Goal: Task Accomplishment & Management: Use online tool/utility

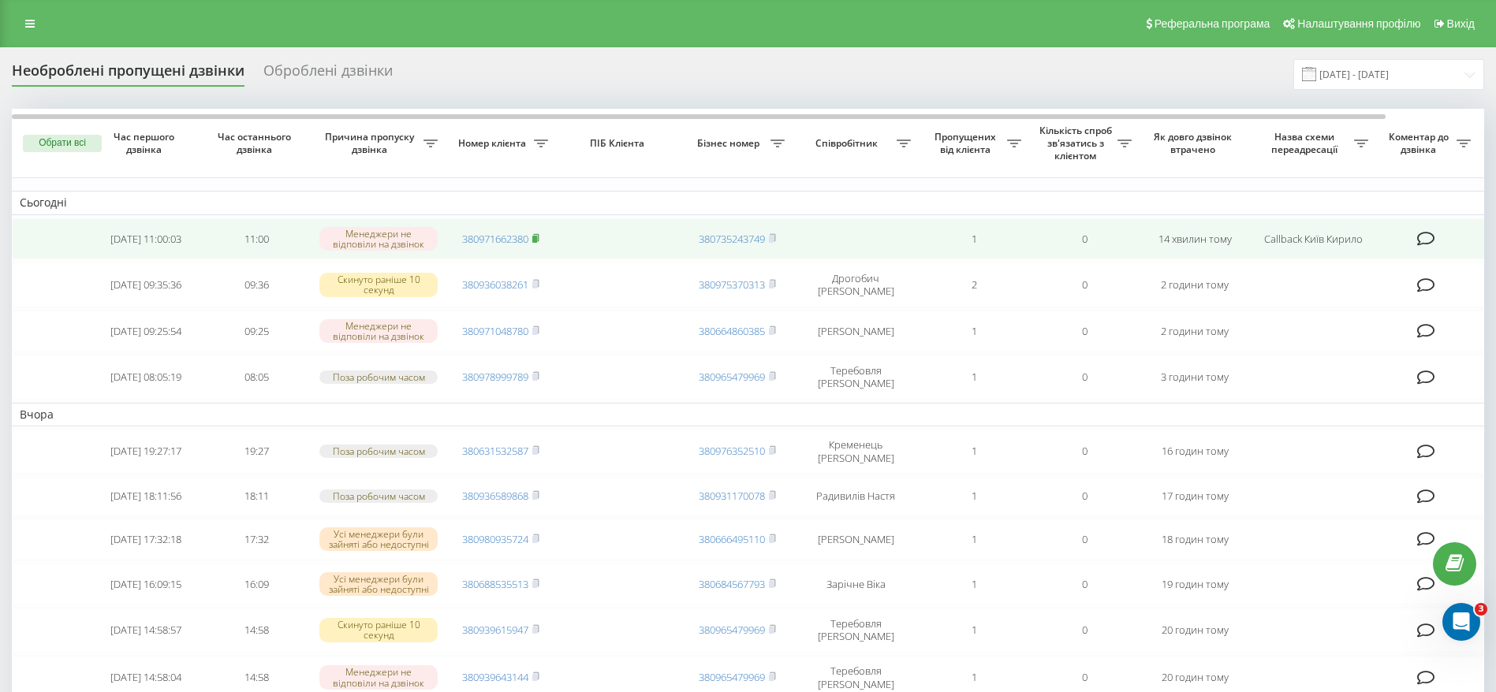
click at [539, 232] on span at bounding box center [535, 239] width 7 height 14
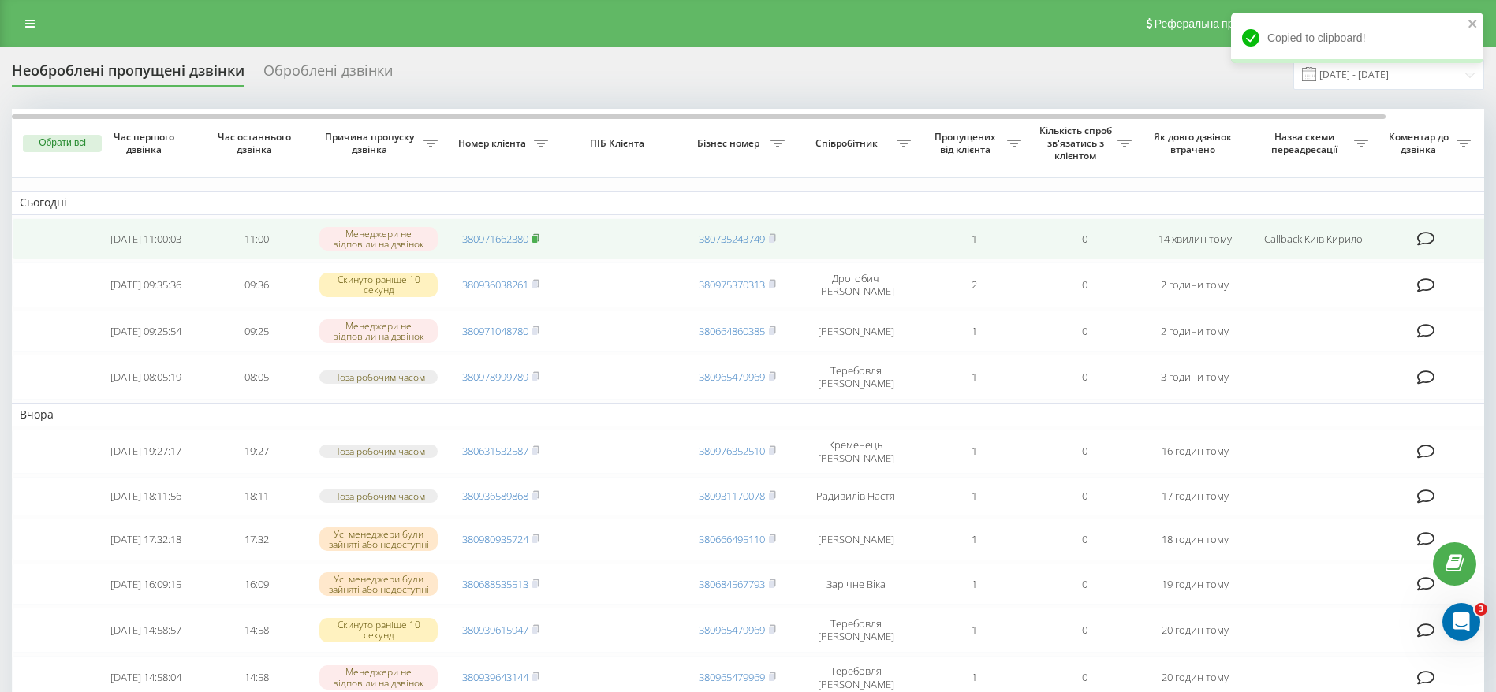
click at [539, 237] on icon at bounding box center [535, 237] width 7 height 9
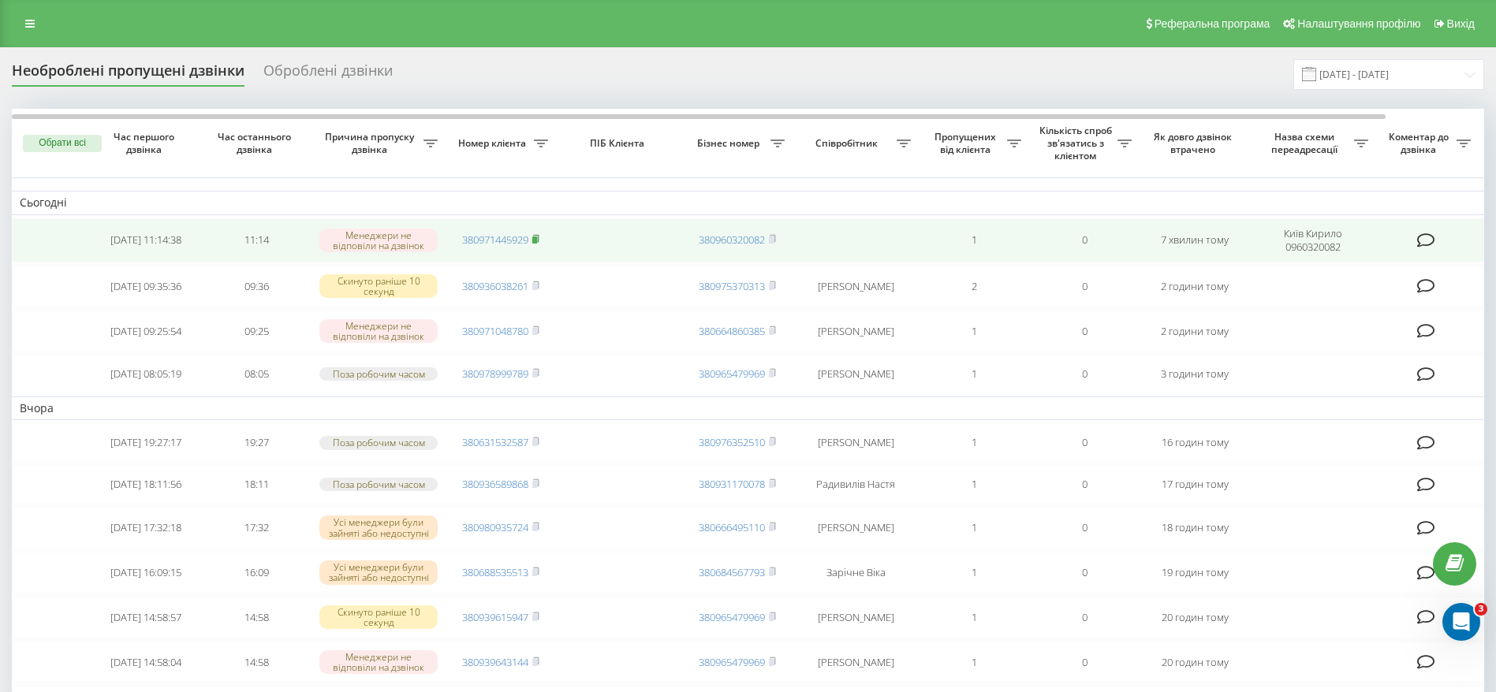
click at [539, 237] on icon at bounding box center [535, 238] width 7 height 9
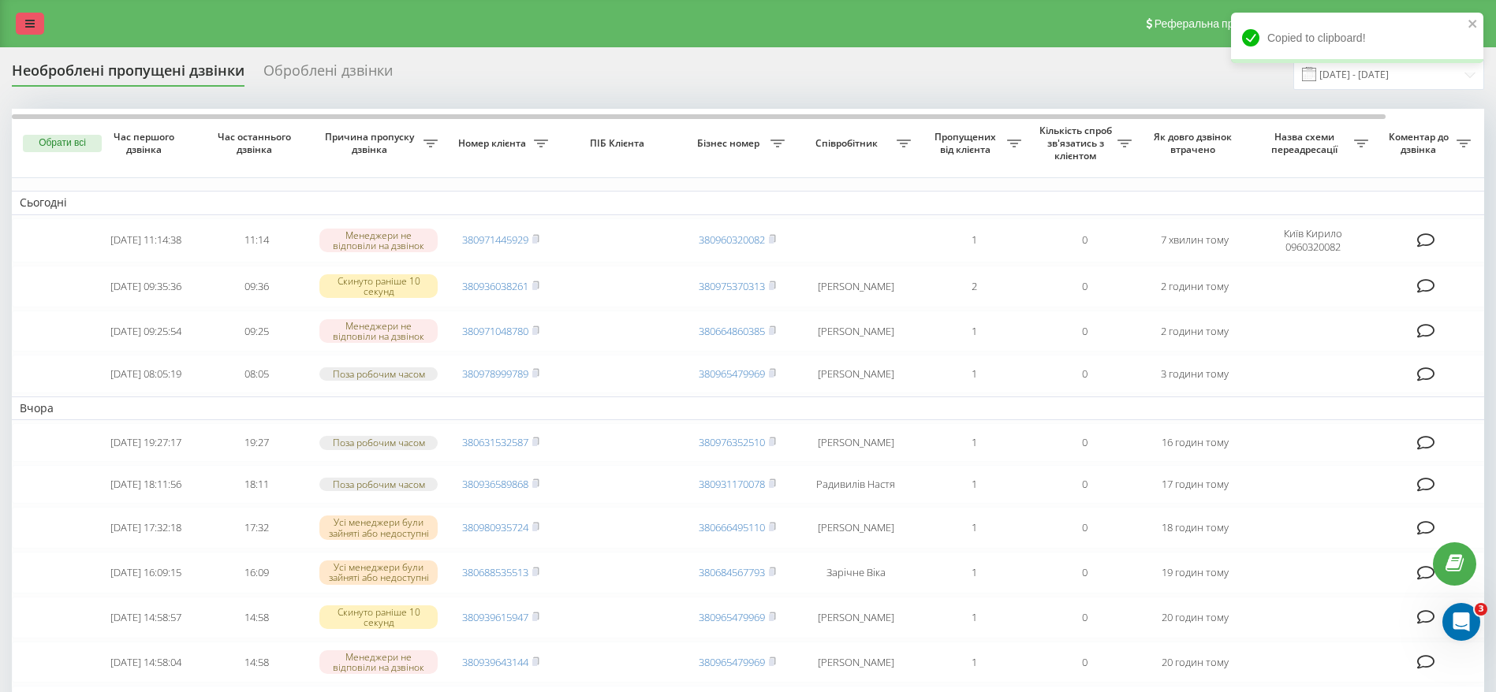
click at [33, 16] on link at bounding box center [30, 24] width 28 height 22
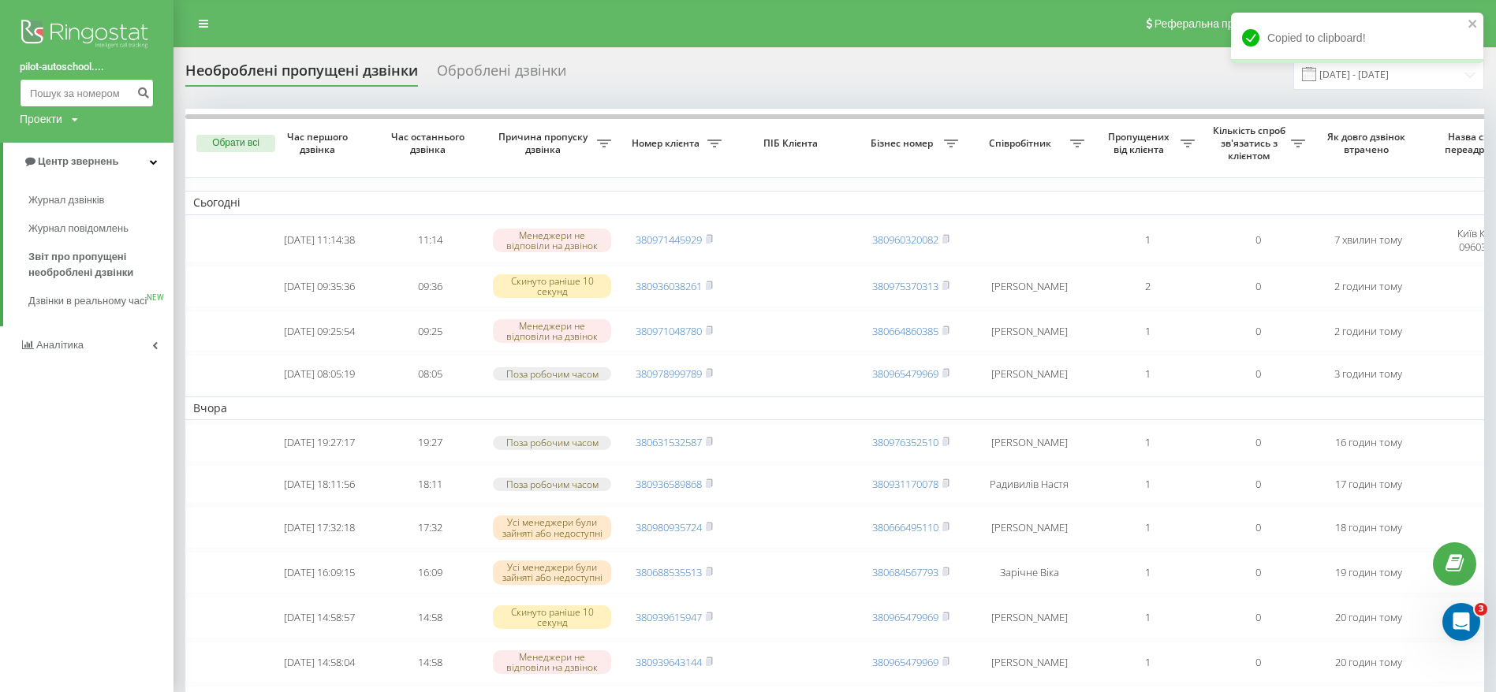
click at [84, 91] on input at bounding box center [87, 93] width 134 height 28
paste input "380971445929"
type input "380971445929"
click at [138, 93] on icon "submit" at bounding box center [142, 90] width 13 height 9
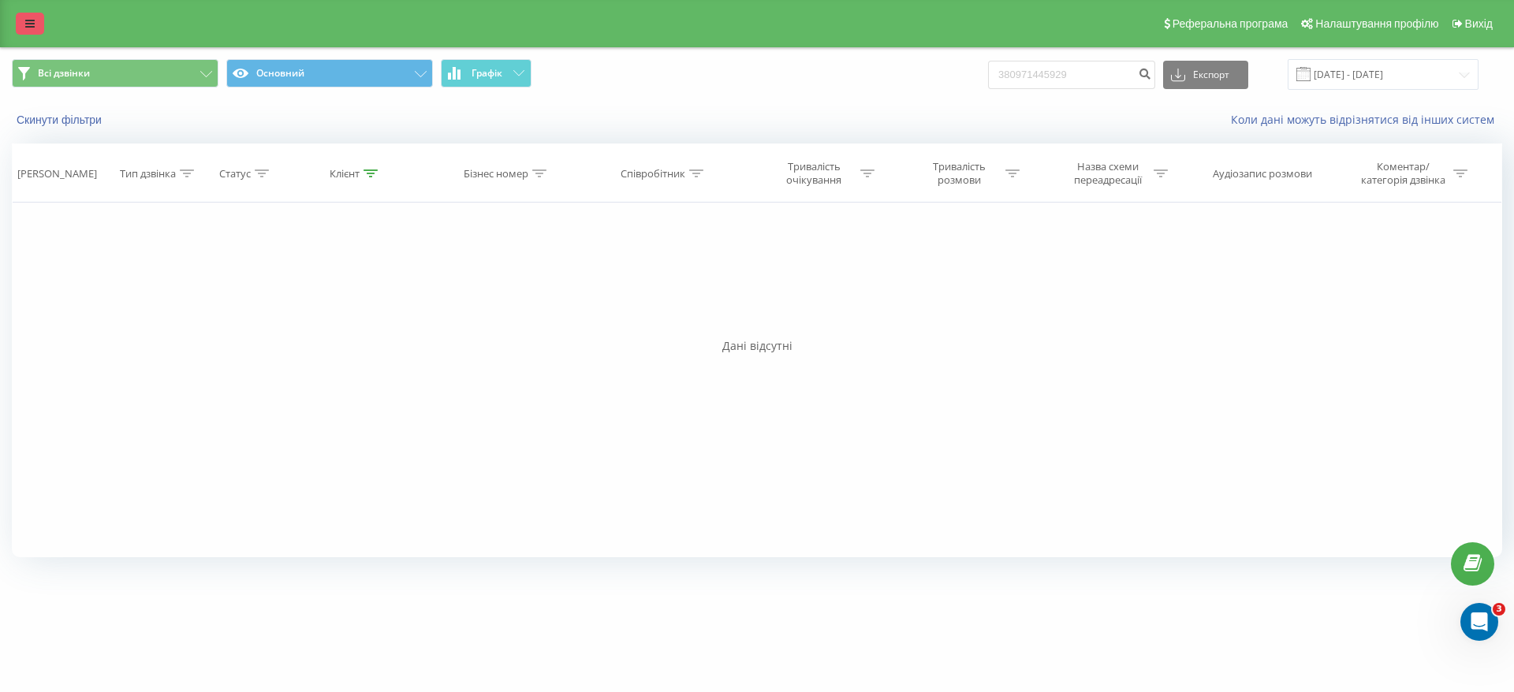
click at [32, 27] on icon at bounding box center [29, 23] width 9 height 11
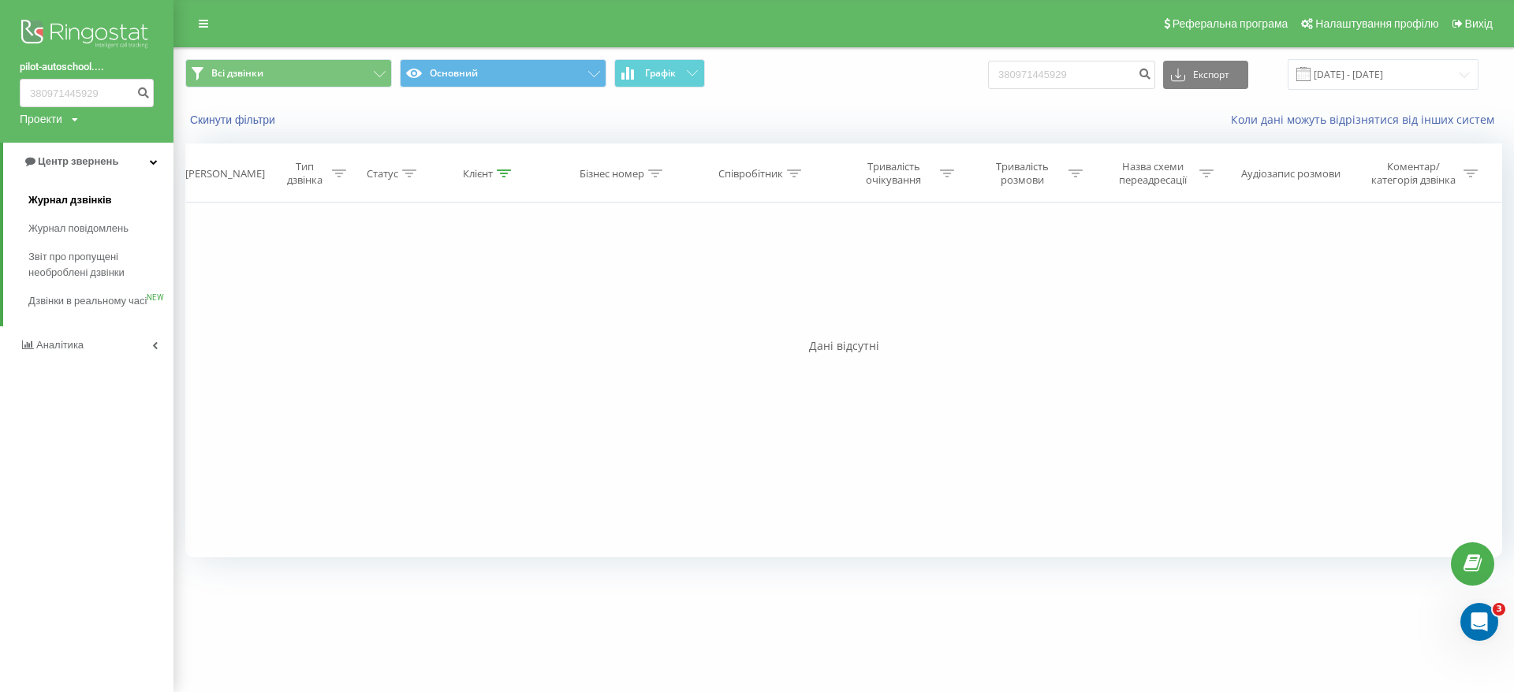
click at [95, 202] on span "Журнал дзвінків" at bounding box center [70, 200] width 84 height 16
click at [81, 92] on input "380971445929" at bounding box center [87, 93] width 134 height 28
click at [88, 257] on span "Звіт про пропущені необроблені дзвінки" at bounding box center [96, 265] width 137 height 32
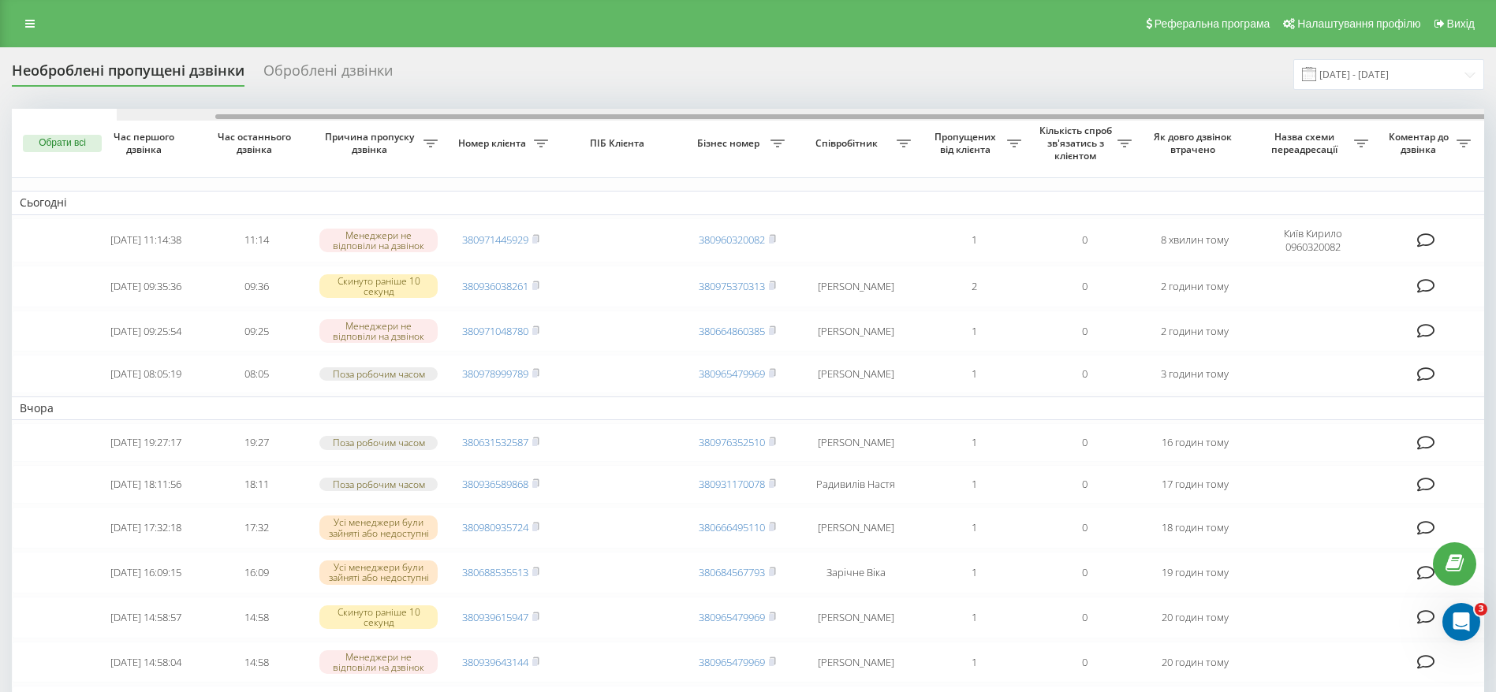
scroll to position [0, 105]
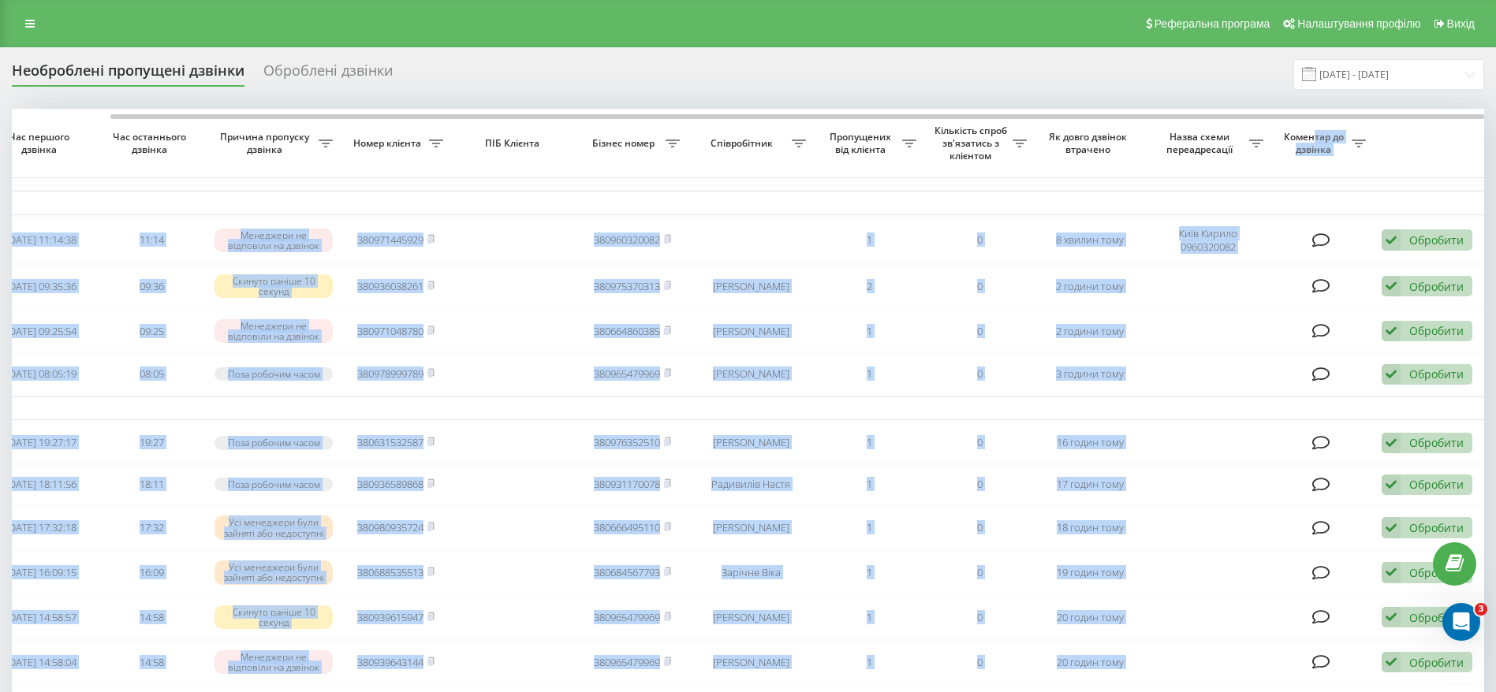
drag, startPoint x: 1135, startPoint y: 113, endPoint x: 1327, endPoint y: 125, distance: 192.0
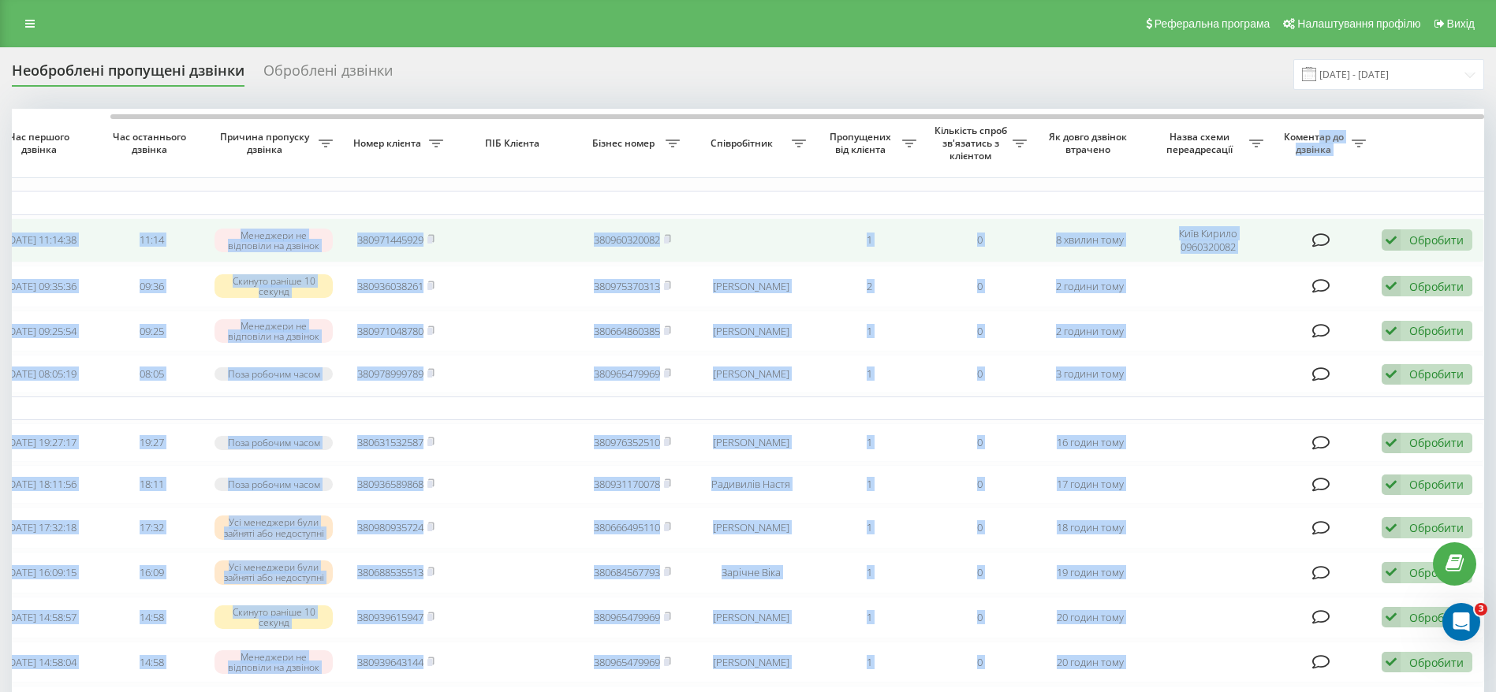
click at [1435, 245] on div "Обробити" at bounding box center [1436, 240] width 54 height 15
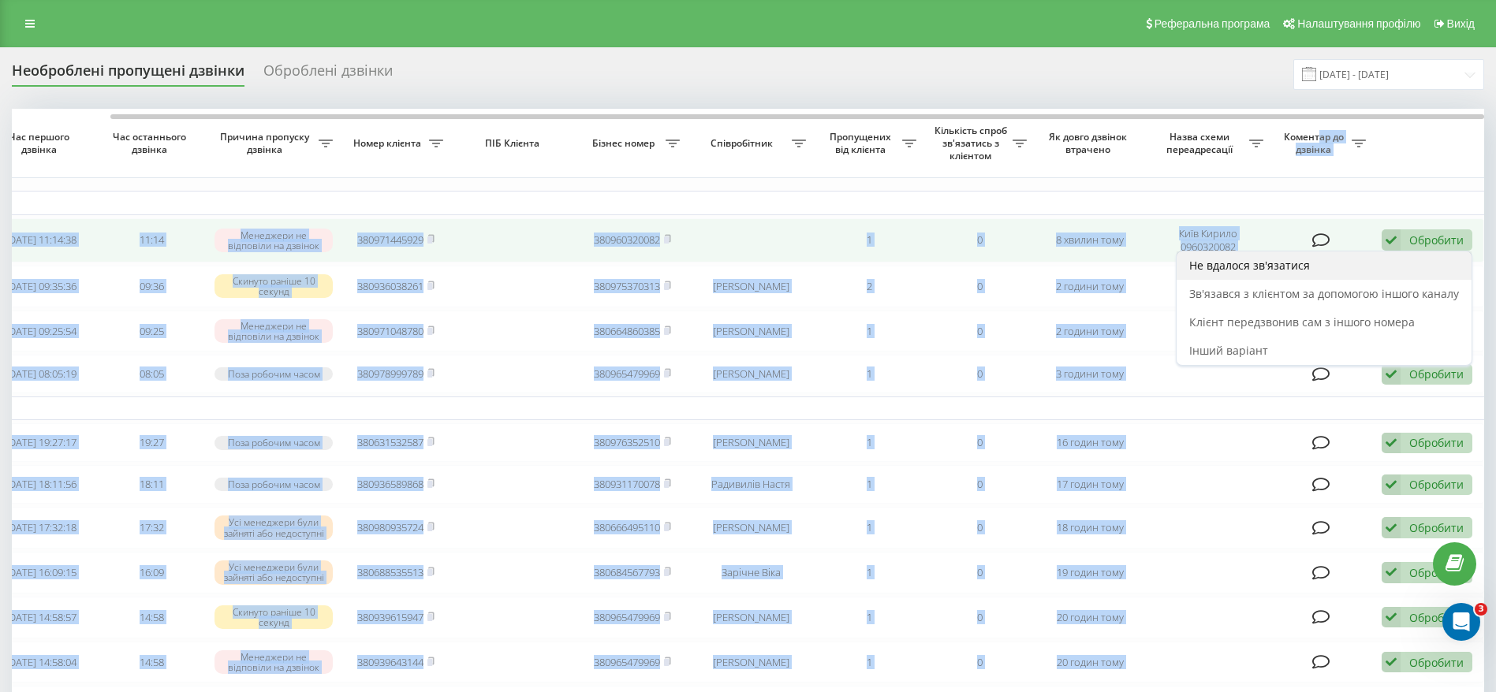
click at [1275, 273] on div "Не вдалося зв'язатися" at bounding box center [1323, 265] width 295 height 28
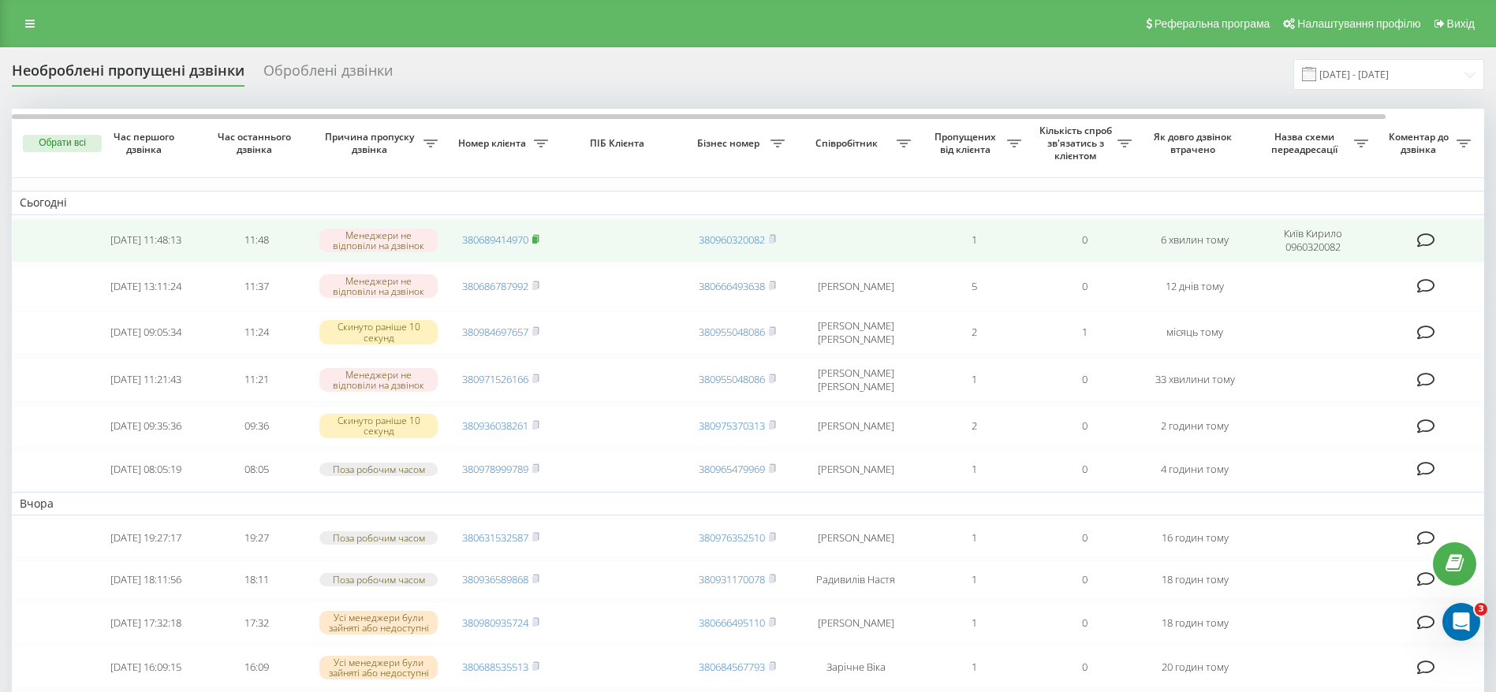
click at [537, 238] on rect at bounding box center [534, 240] width 5 height 7
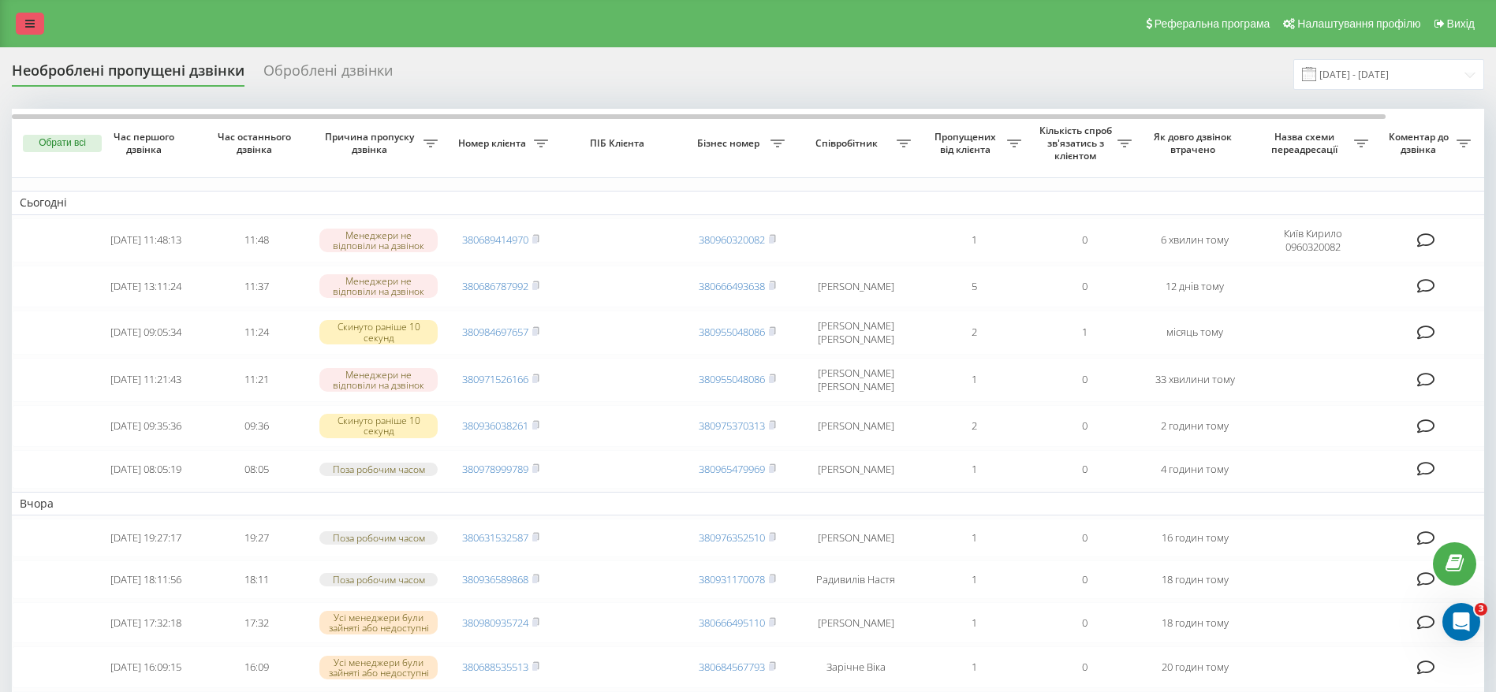
click at [35, 21] on link at bounding box center [30, 24] width 28 height 22
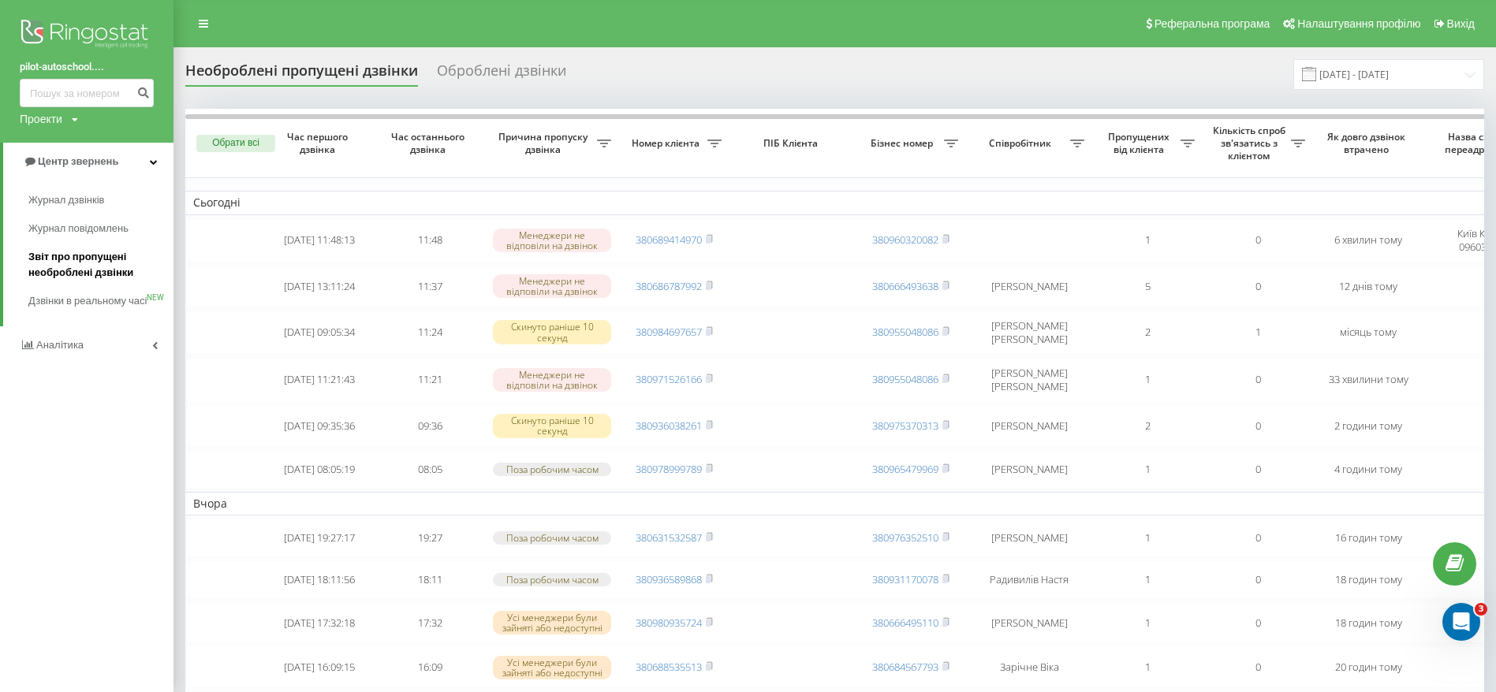
click at [97, 259] on span "Звіт про пропущені необроблені дзвінки" at bounding box center [96, 265] width 137 height 32
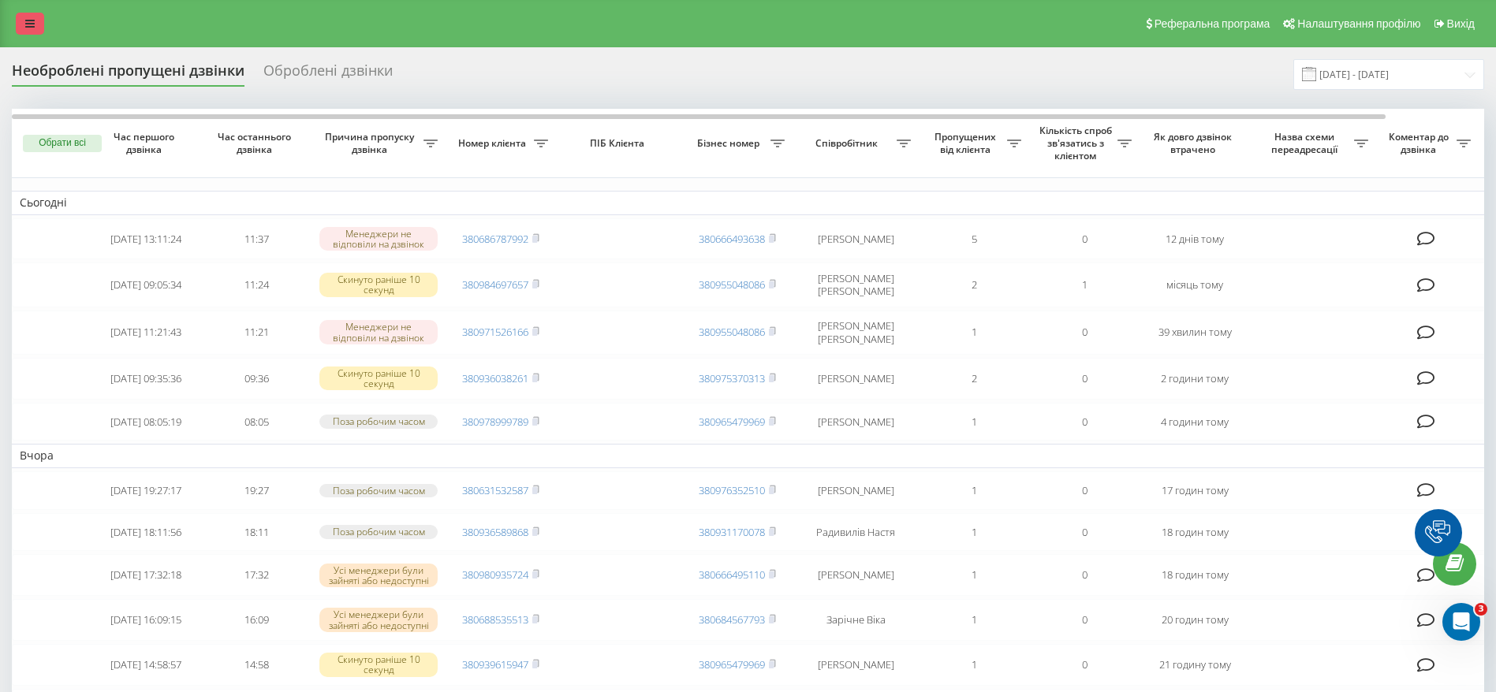
click at [28, 15] on link at bounding box center [30, 24] width 28 height 22
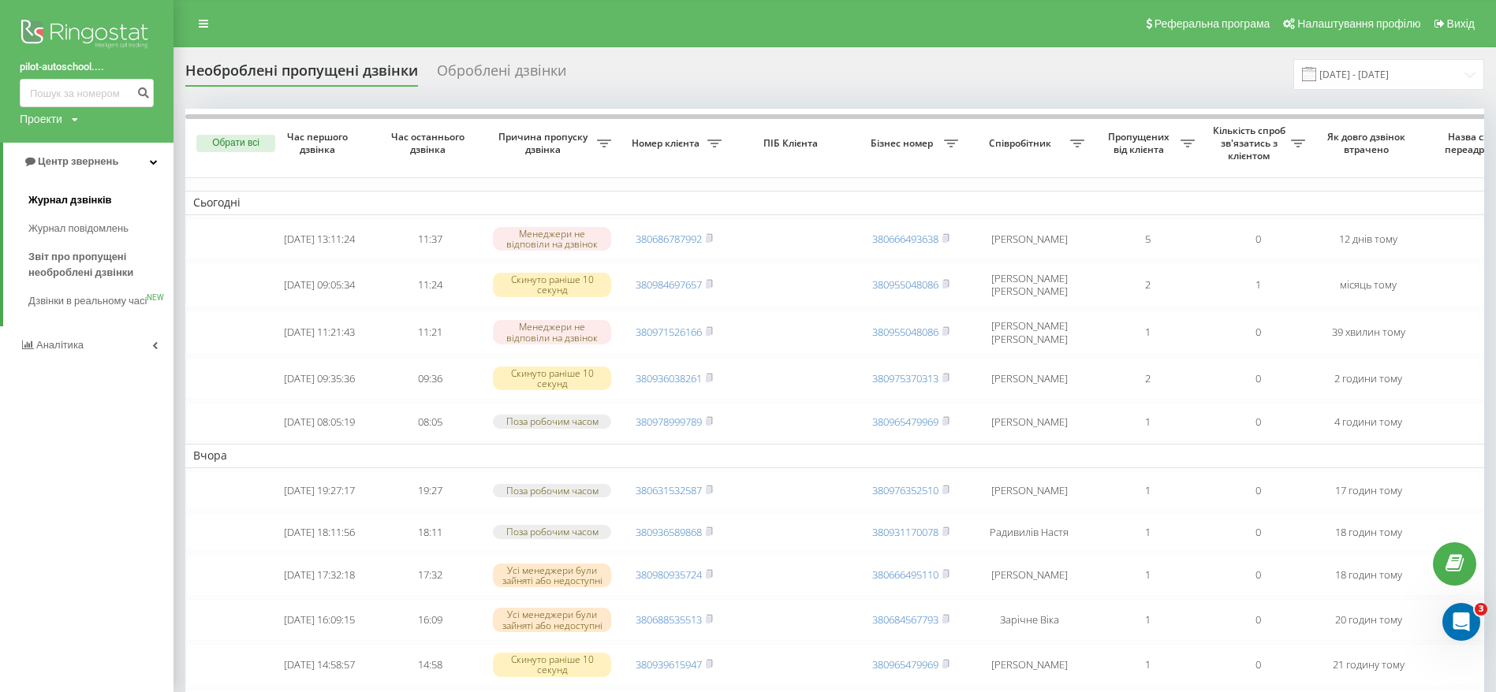
click at [71, 195] on span "Журнал дзвінків" at bounding box center [70, 200] width 84 height 16
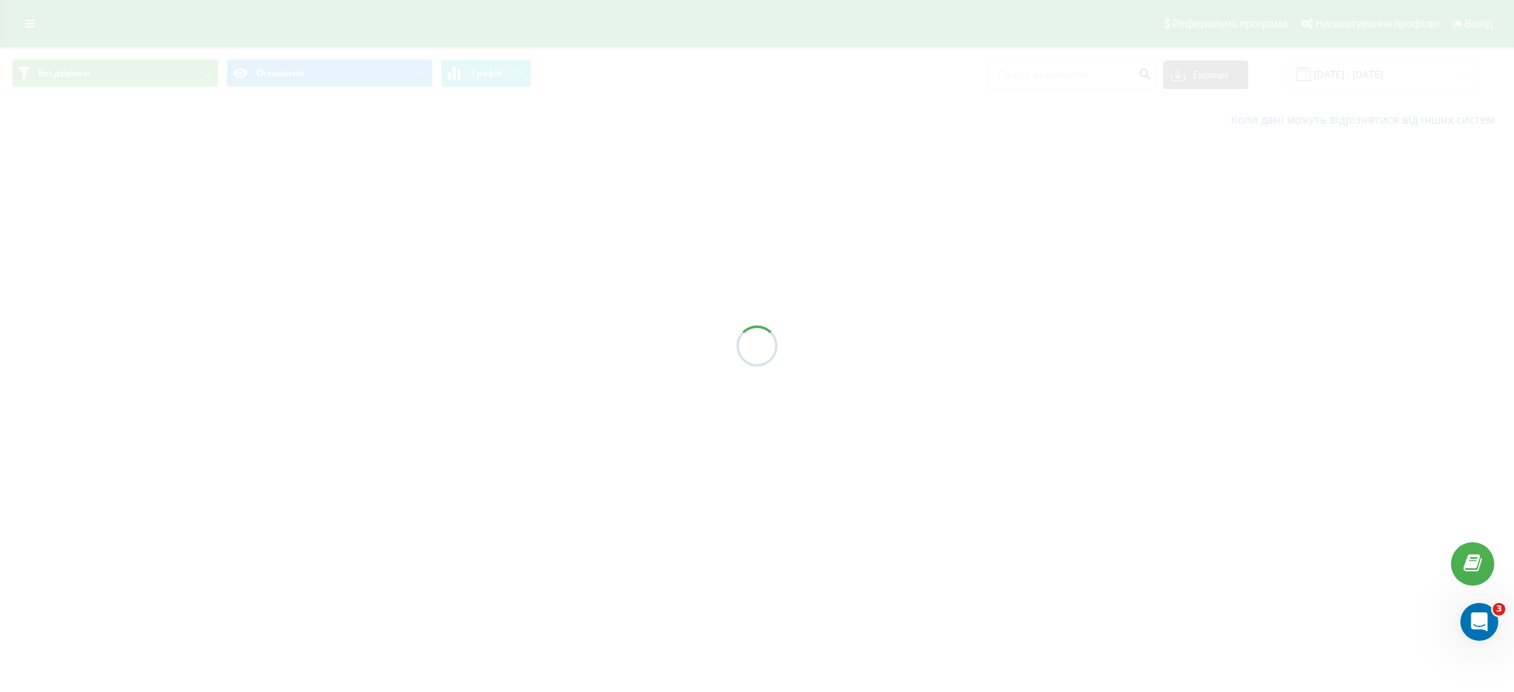
click at [975, 84] on div at bounding box center [757, 346] width 1514 height 692
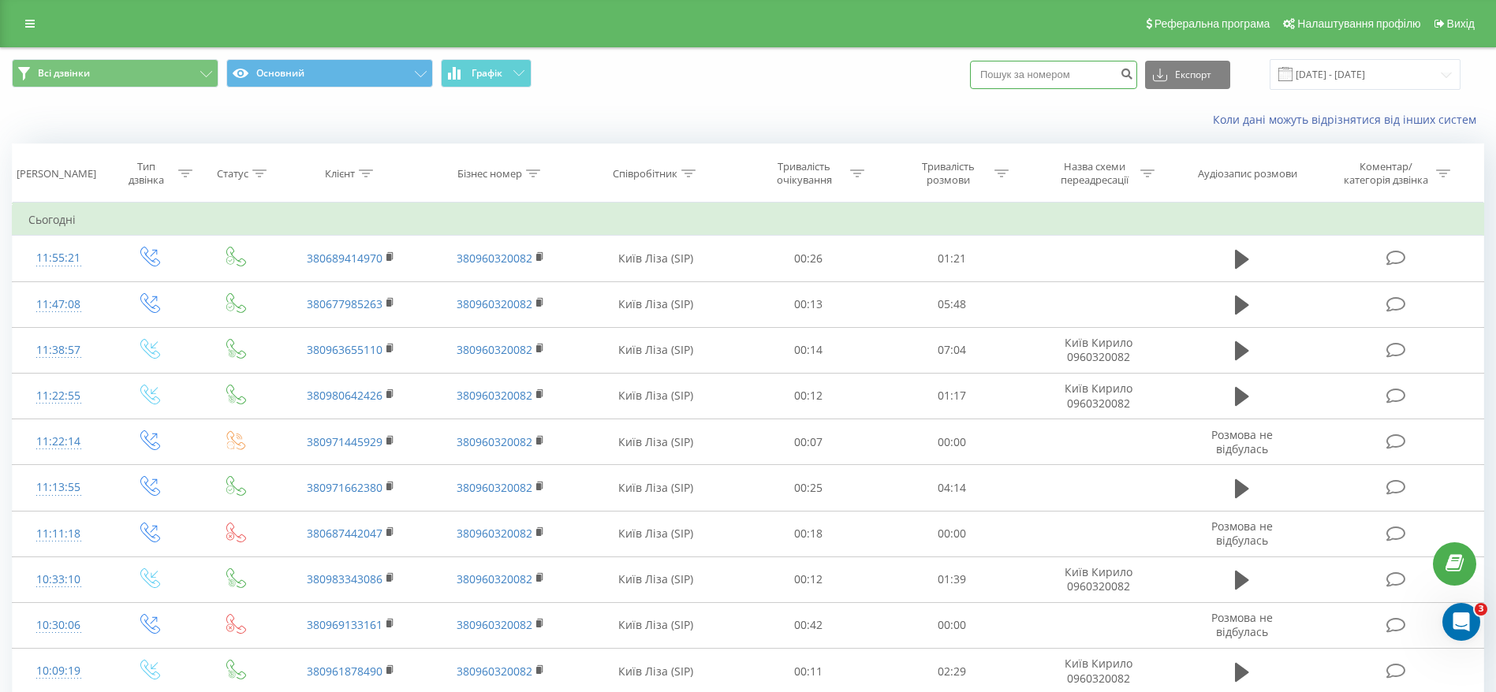
click at [1027, 82] on input at bounding box center [1053, 75] width 167 height 28
paste input "380689414970"
type input "380689414970"
click at [1133, 73] on icon "submit" at bounding box center [1125, 71] width 13 height 9
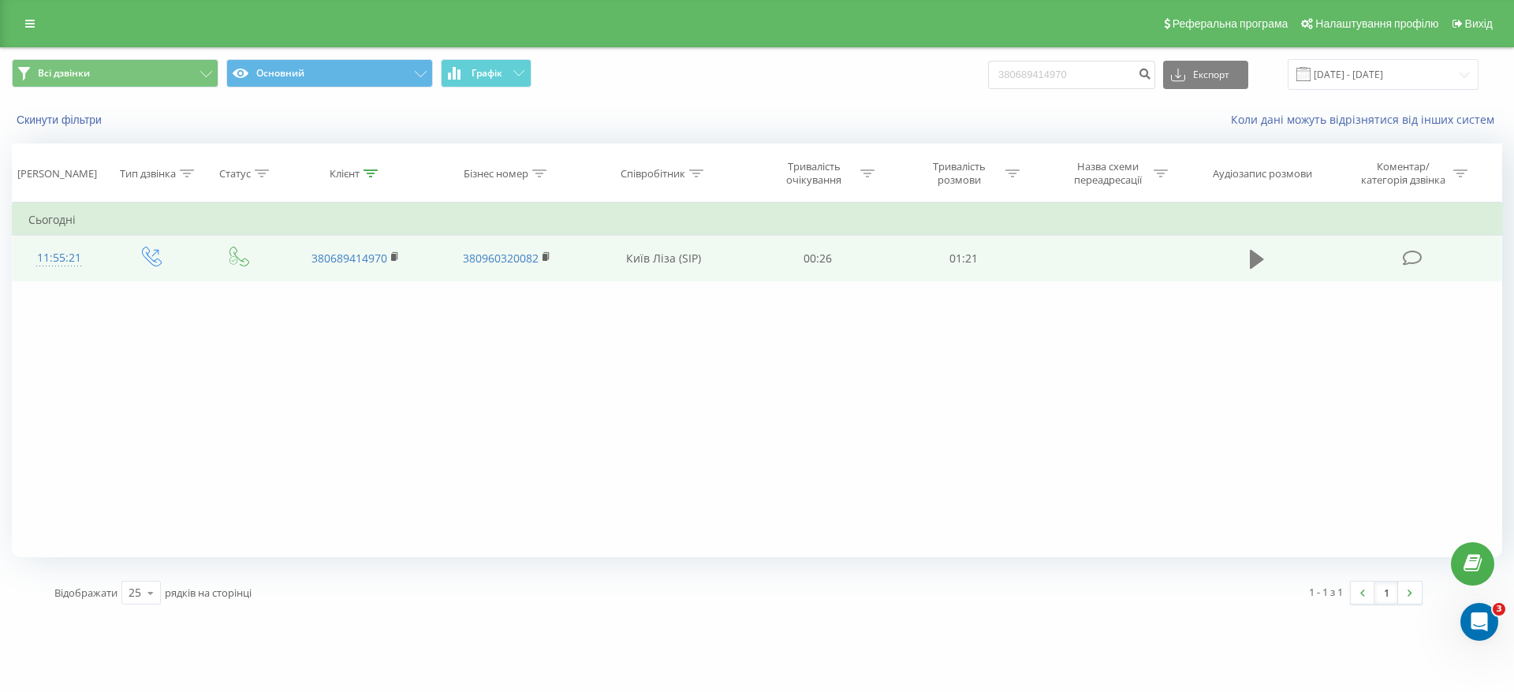
click at [1254, 256] on icon at bounding box center [1257, 259] width 14 height 19
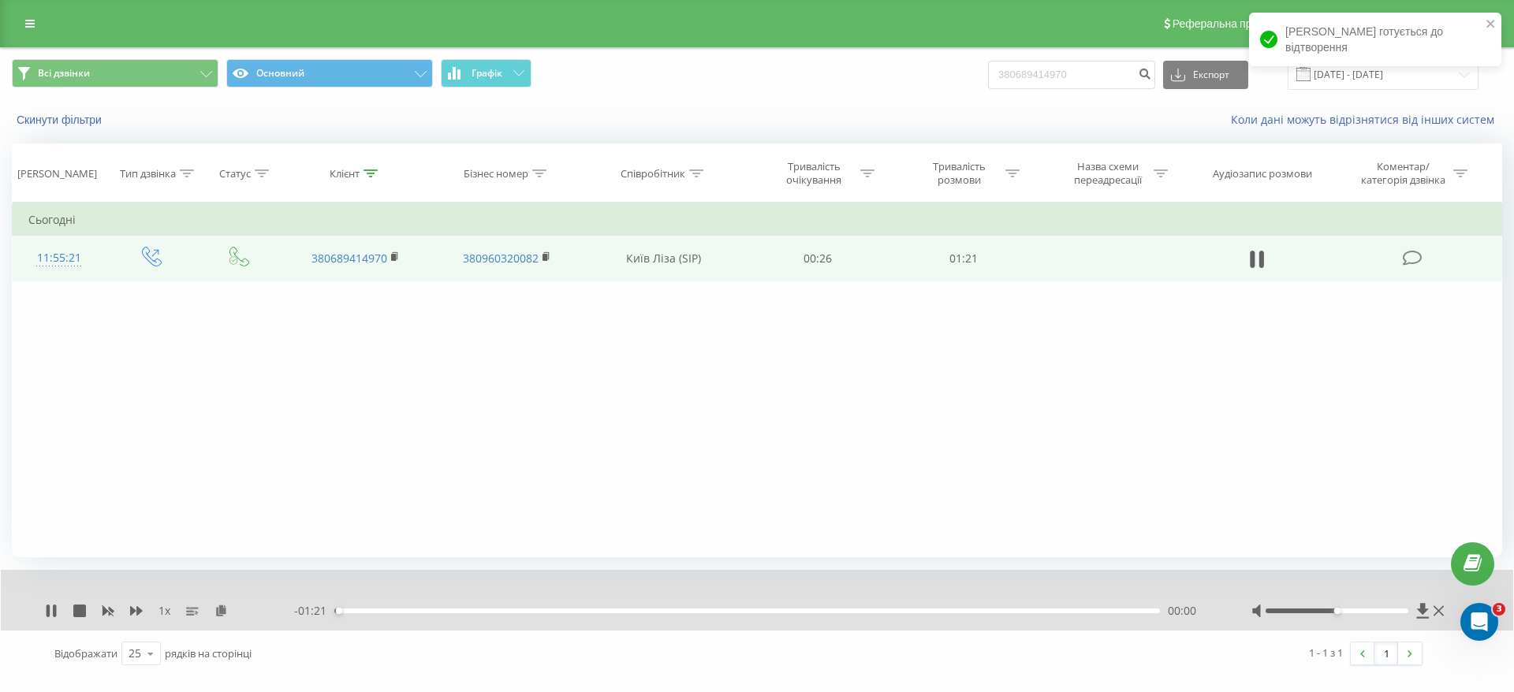
click at [459, 612] on div "00:00" at bounding box center [746, 611] width 825 height 5
click at [440, 610] on div "00:13" at bounding box center [746, 611] width 825 height 5
click at [395, 610] on div "00:11" at bounding box center [746, 611] width 825 height 5
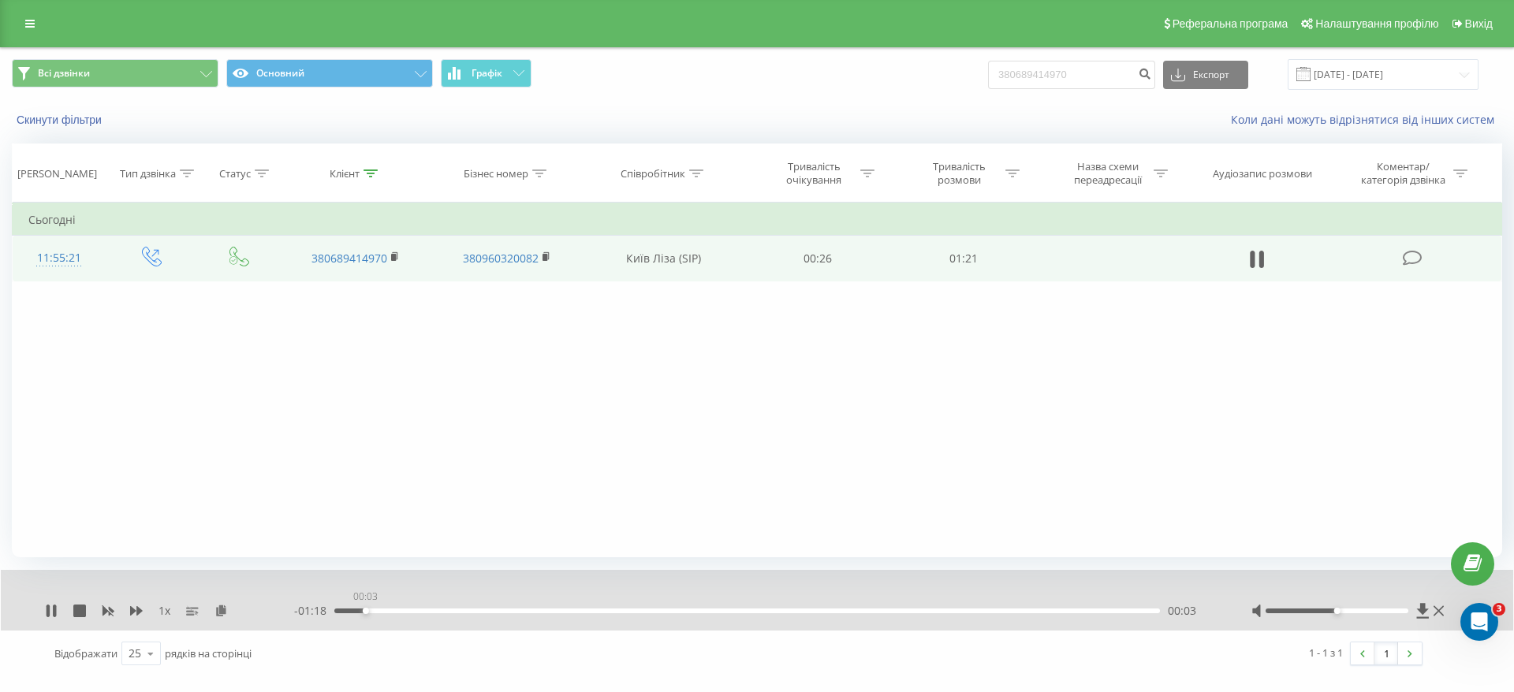
click at [365, 610] on div "00:03" at bounding box center [746, 611] width 825 height 5
click at [411, 610] on div "00:07" at bounding box center [746, 611] width 825 height 5
click at [449, 612] on div "00:11" at bounding box center [746, 611] width 825 height 5
click at [486, 613] on div "00:12" at bounding box center [746, 611] width 825 height 5
click at [52, 609] on icon at bounding box center [51, 611] width 13 height 13
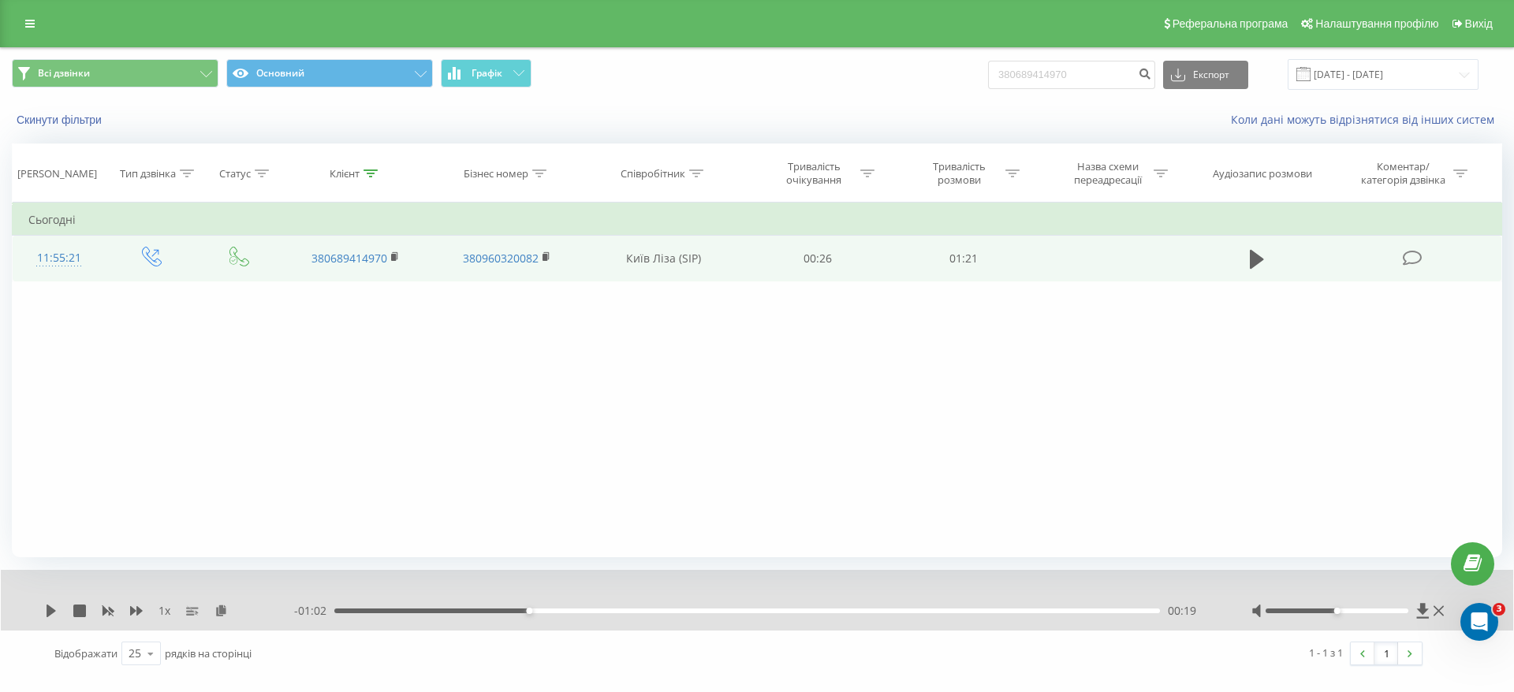
click at [46, 20] on div "Реферальна програма Налаштування профілю Вихід" at bounding box center [757, 23] width 1514 height 47
click at [27, 20] on icon at bounding box center [29, 23] width 9 height 11
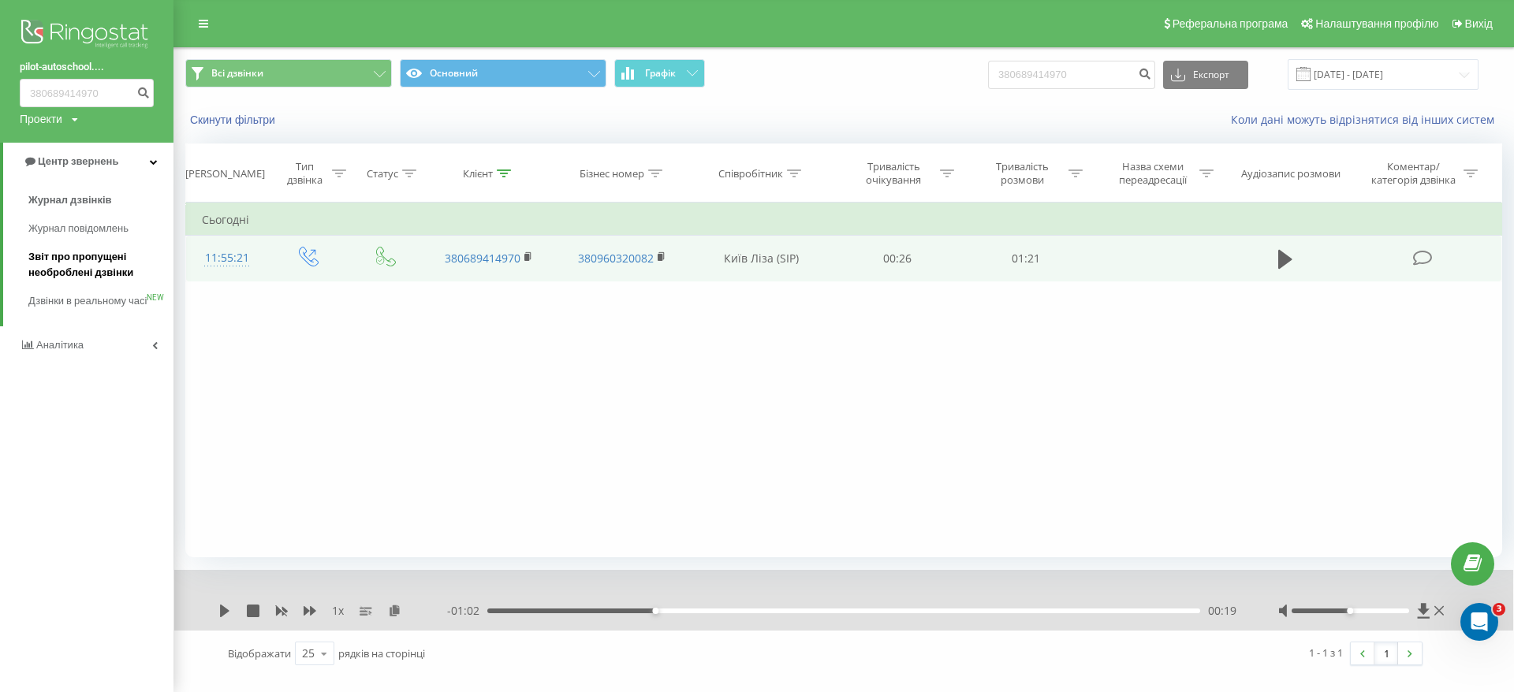
click at [93, 264] on span "Звіт про пропущені необроблені дзвінки" at bounding box center [96, 265] width 137 height 32
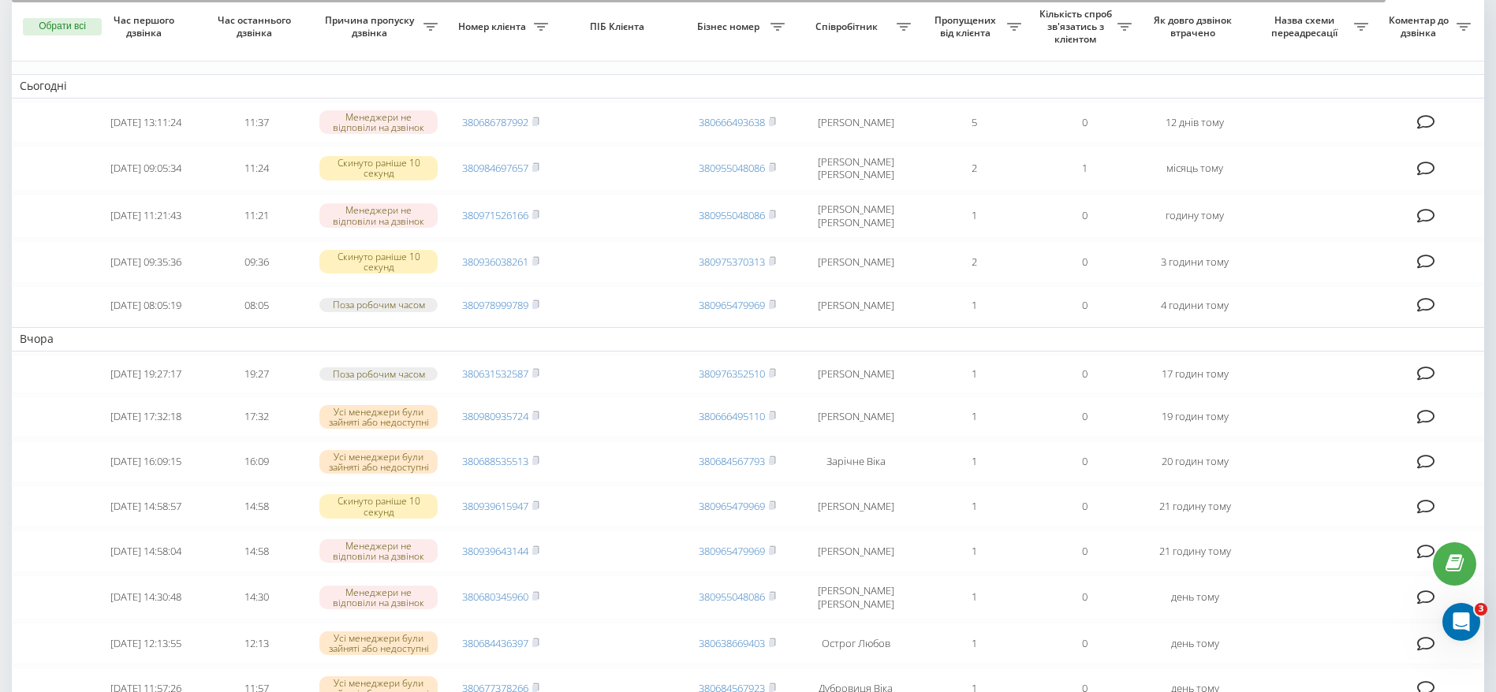
scroll to position [118, 0]
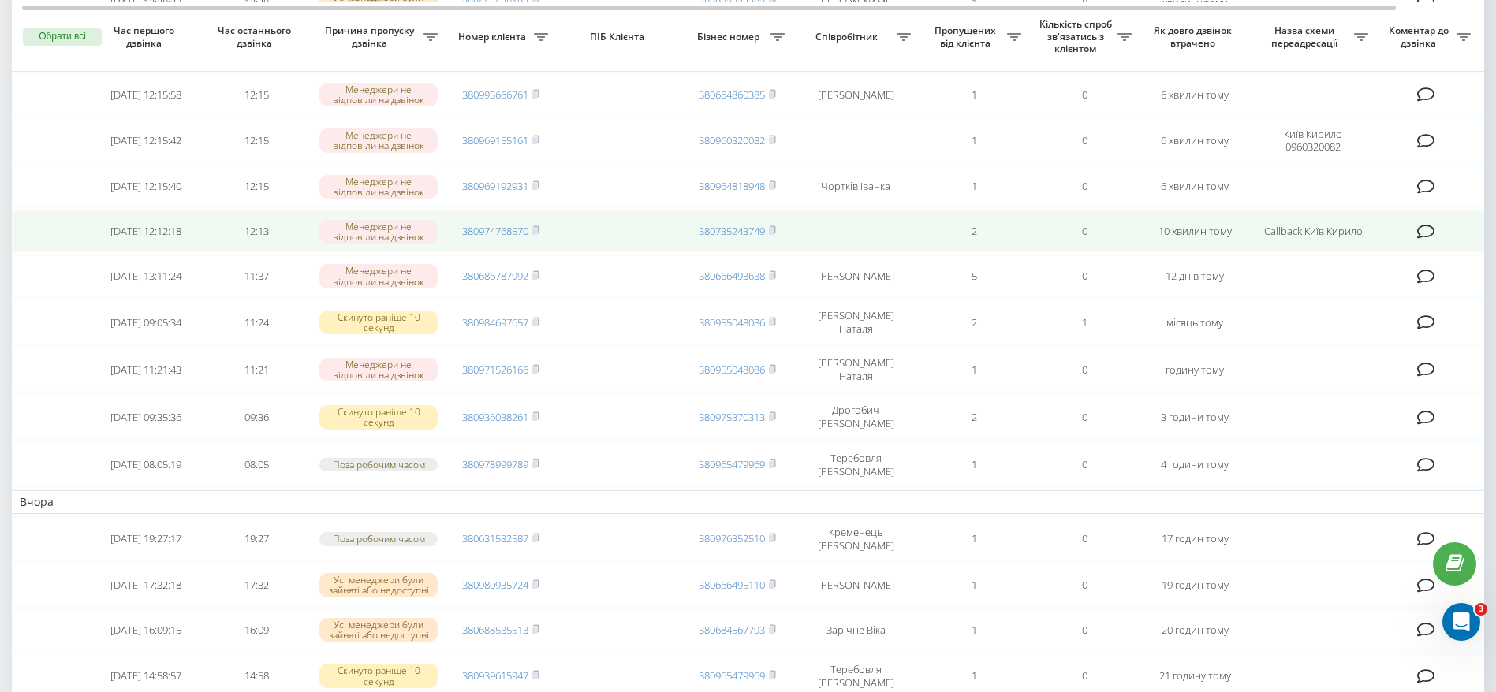
click at [542, 235] on td "380974768570" at bounding box center [500, 231] width 110 height 42
click at [538, 234] on icon at bounding box center [535, 229] width 7 height 9
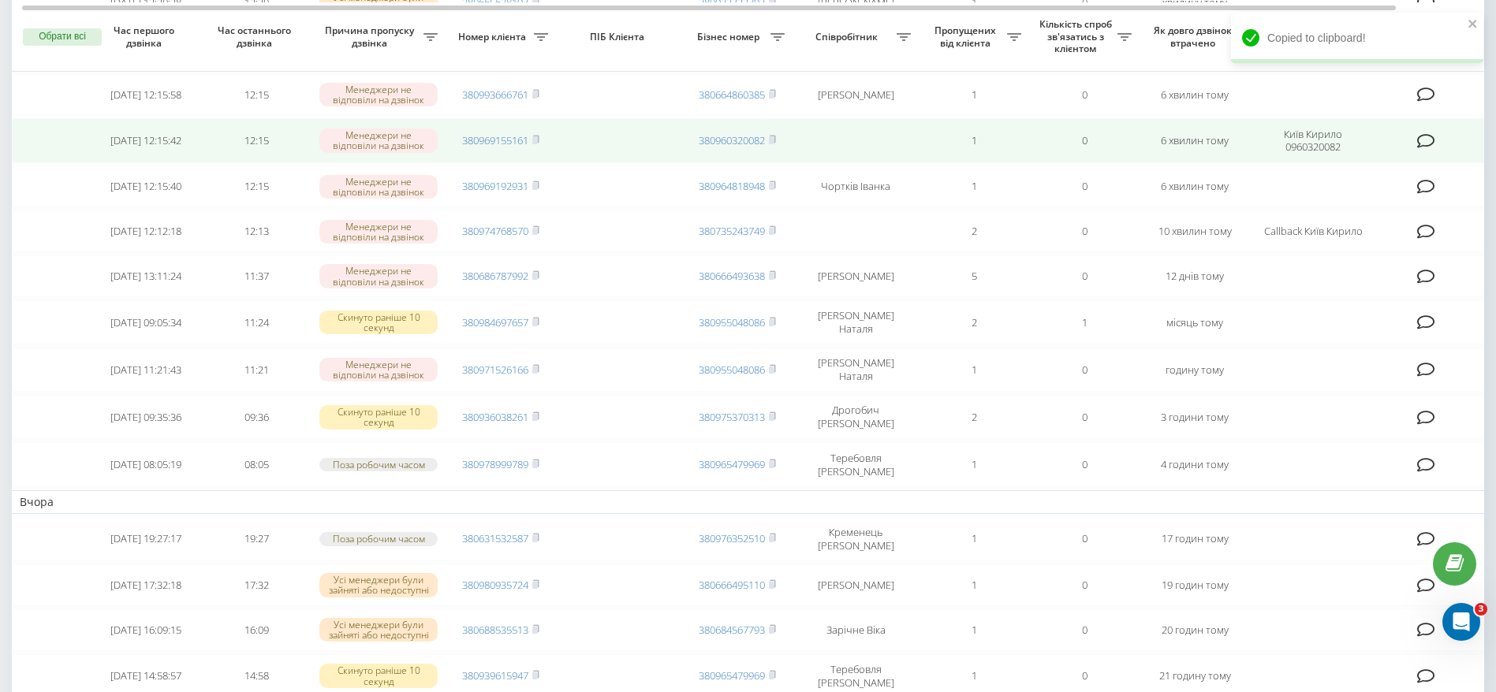
scroll to position [118, 0]
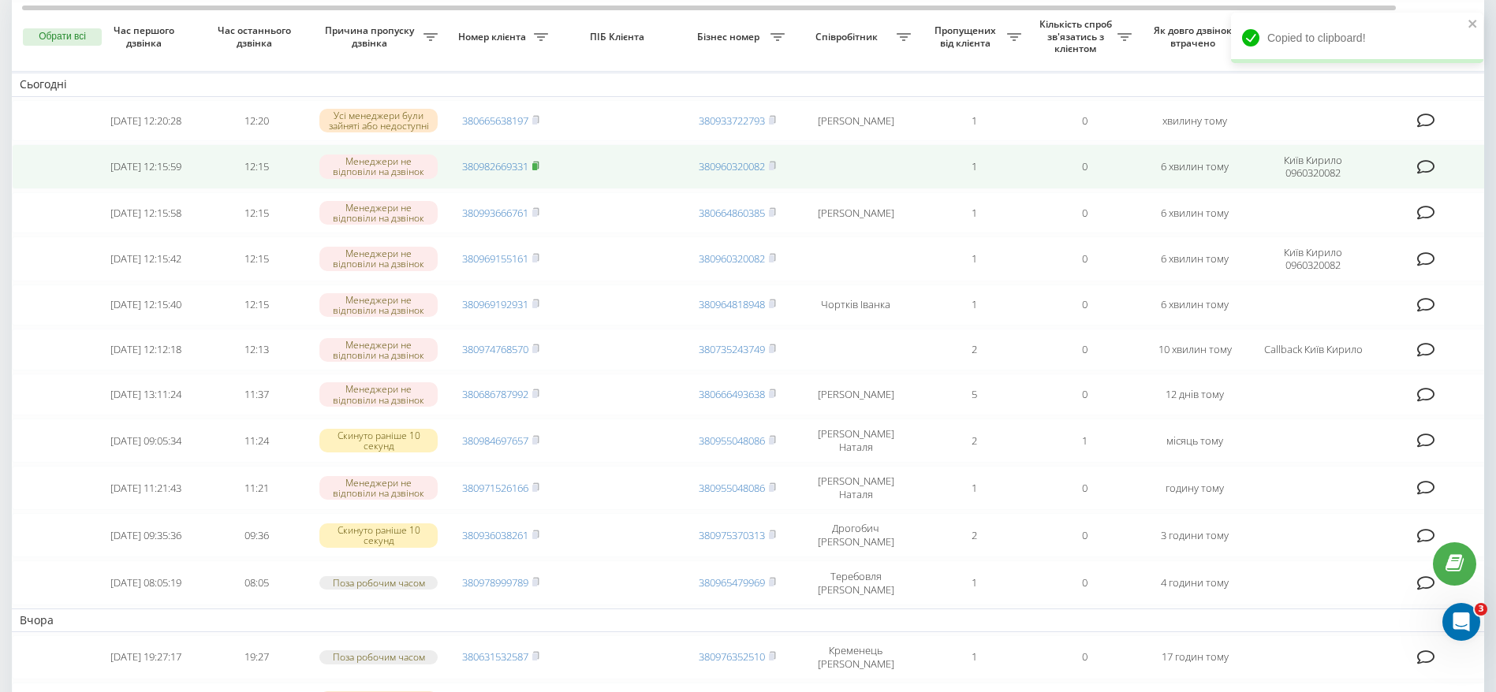
click at [535, 163] on icon at bounding box center [535, 165] width 7 height 9
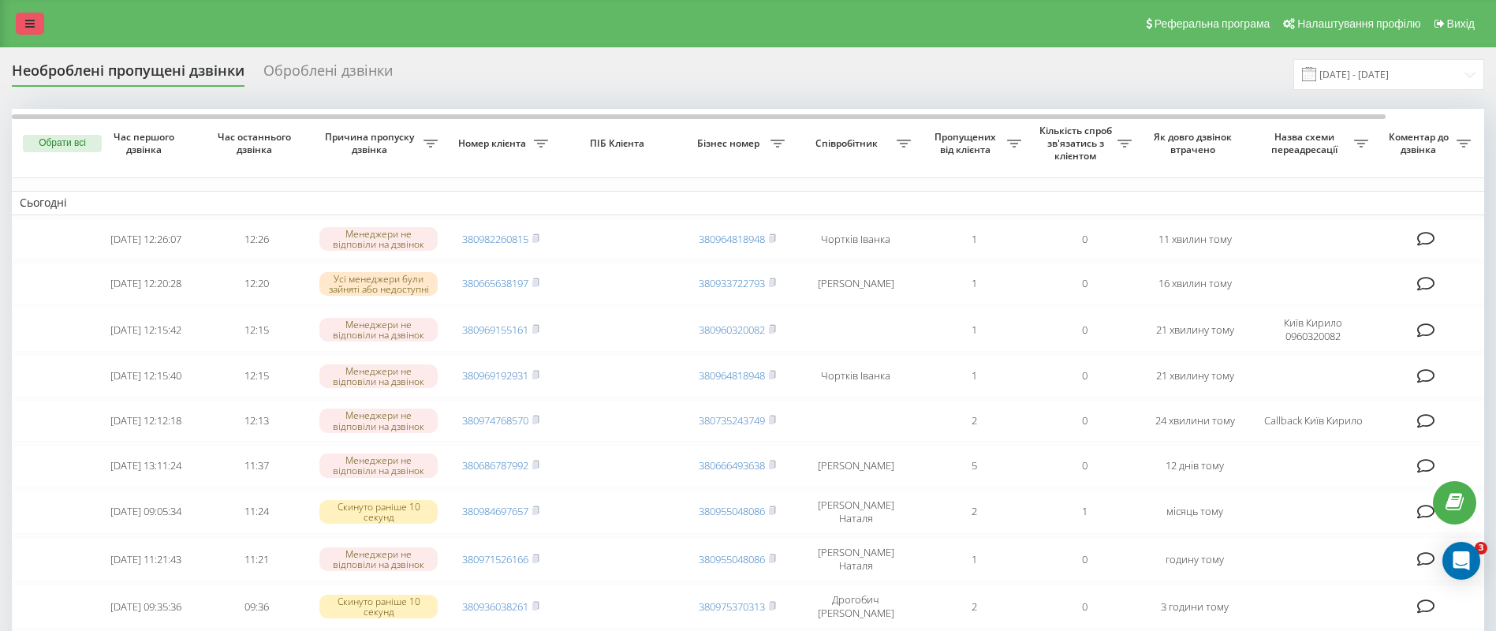
click at [26, 24] on icon at bounding box center [29, 23] width 9 height 11
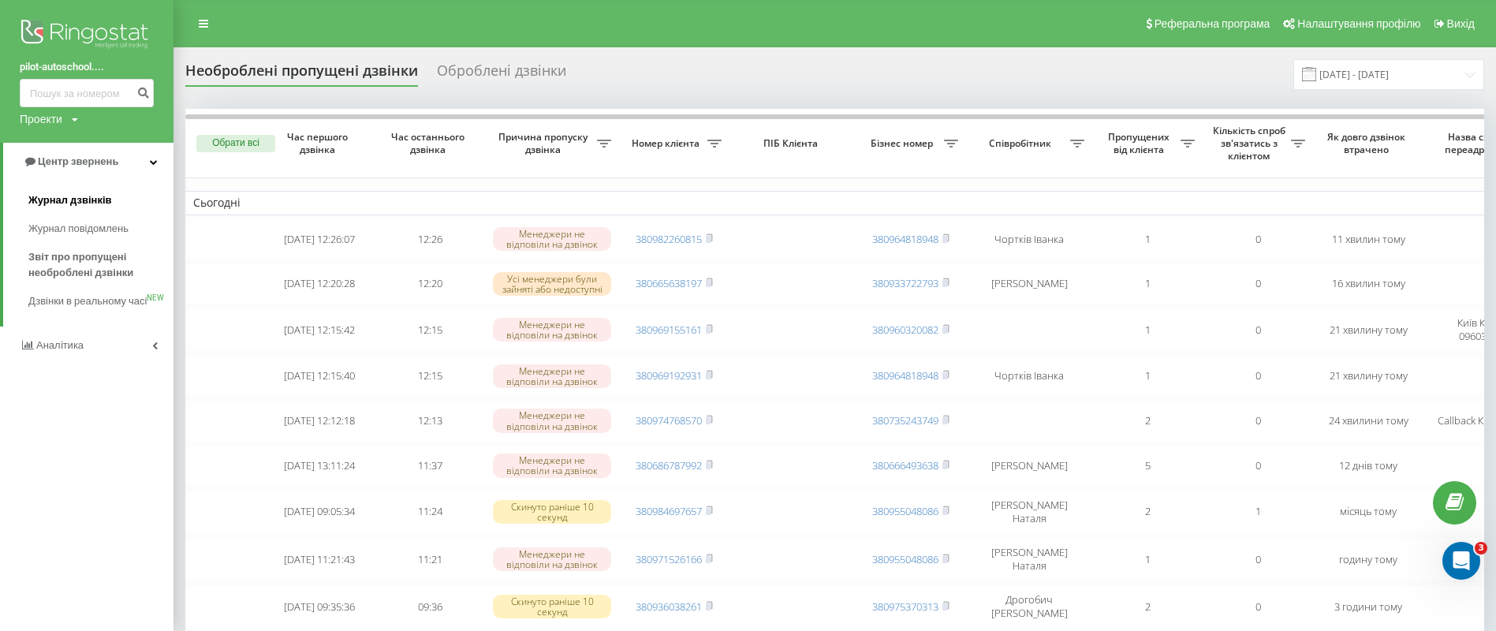
click at [80, 207] on span "Журнал дзвінків" at bounding box center [70, 200] width 84 height 16
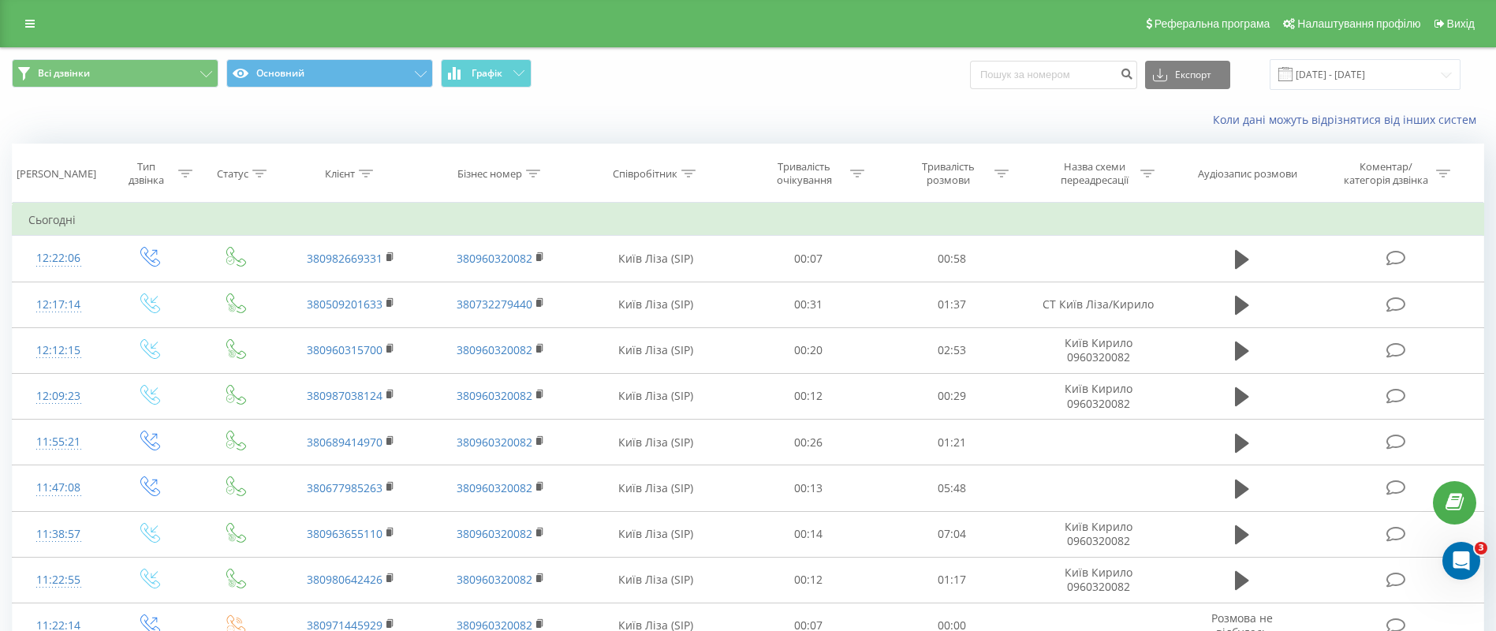
click at [963, 210] on td "Сьогодні" at bounding box center [748, 220] width 1471 height 32
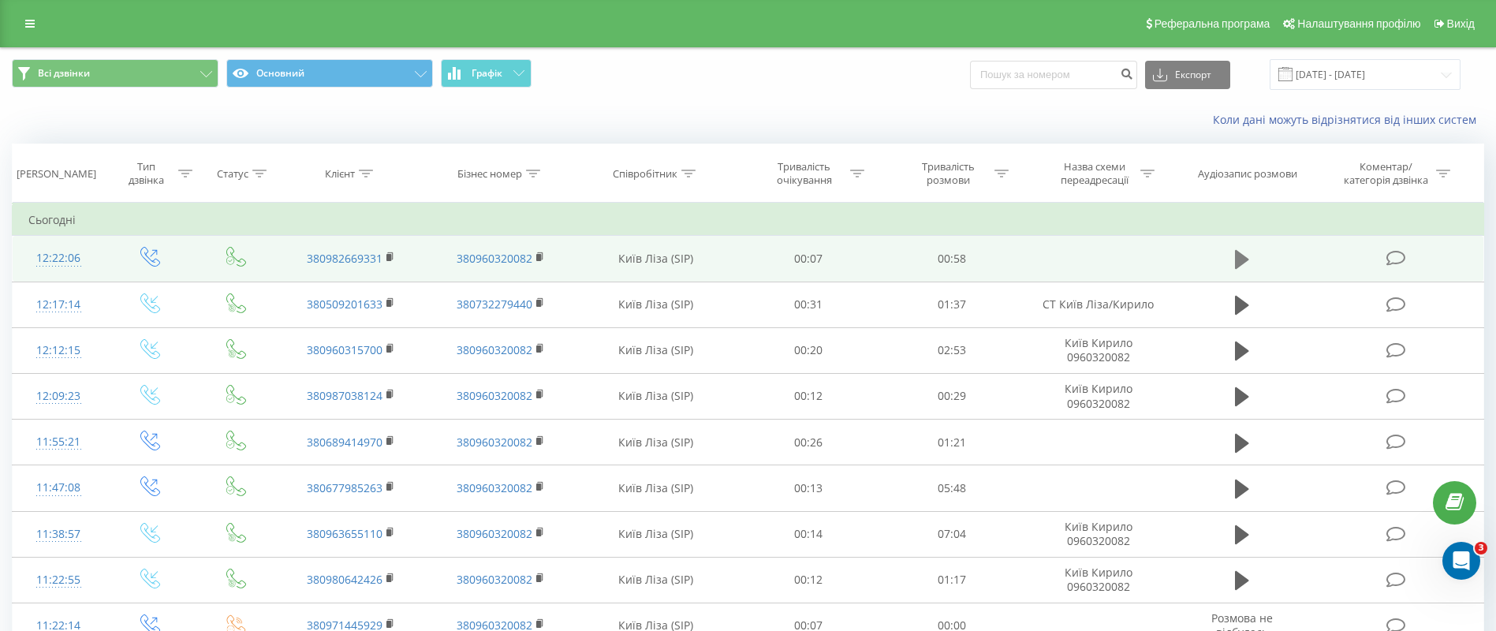
click at [1242, 256] on icon at bounding box center [1242, 259] width 14 height 19
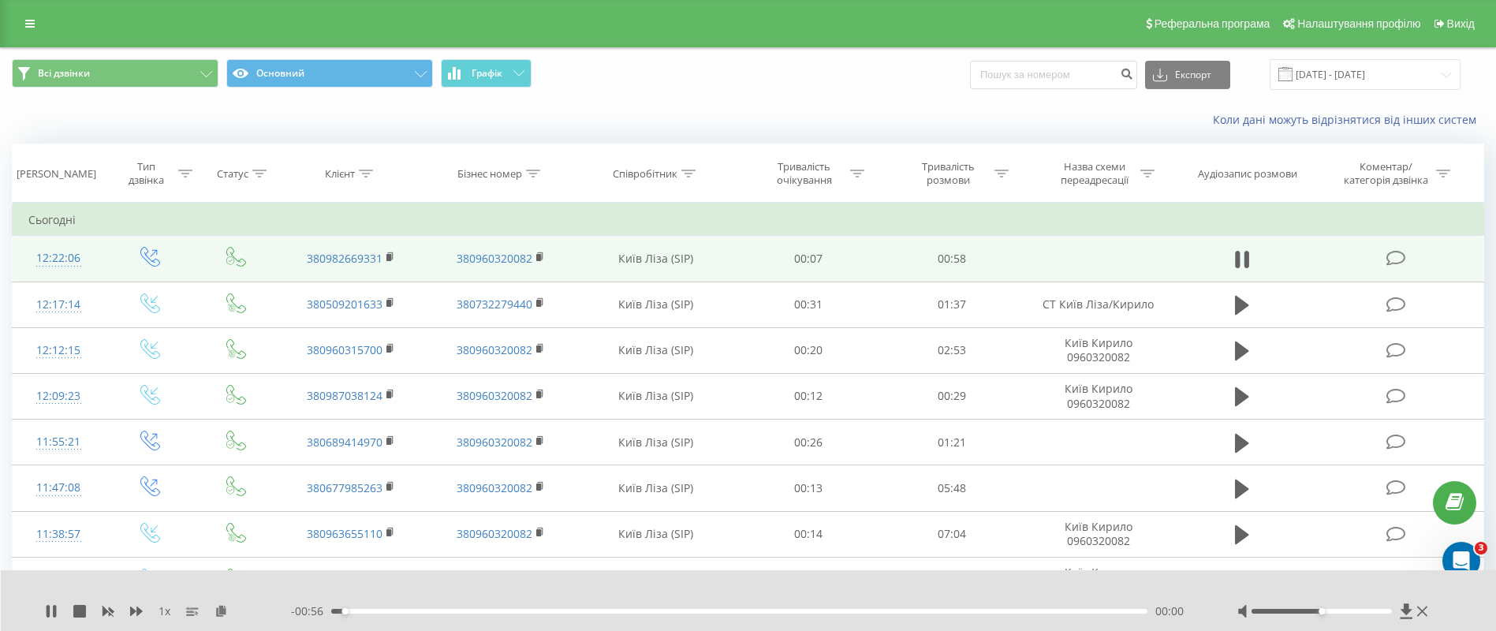
click at [370, 607] on div "- 00:56 00:00 00:00" at bounding box center [744, 611] width 907 height 16
click at [390, 606] on div "- 00:55 00:01 00:01" at bounding box center [744, 611] width 907 height 16
click at [397, 610] on div "00:01" at bounding box center [739, 611] width 816 height 5
click at [388, 255] on rect at bounding box center [388, 257] width 5 height 7
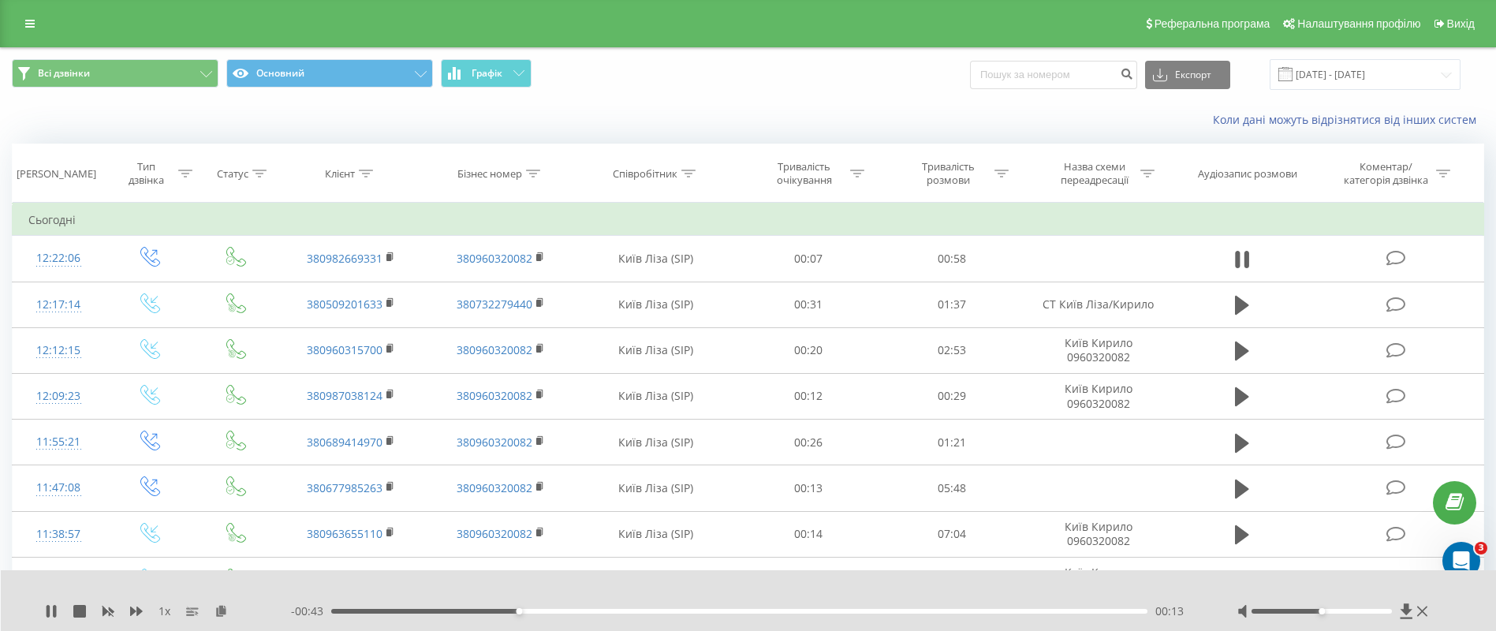
click at [572, 612] on div "00:13" at bounding box center [739, 611] width 816 height 5
click at [47, 615] on icon at bounding box center [48, 611] width 3 height 13
click at [28, 23] on icon at bounding box center [29, 23] width 9 height 11
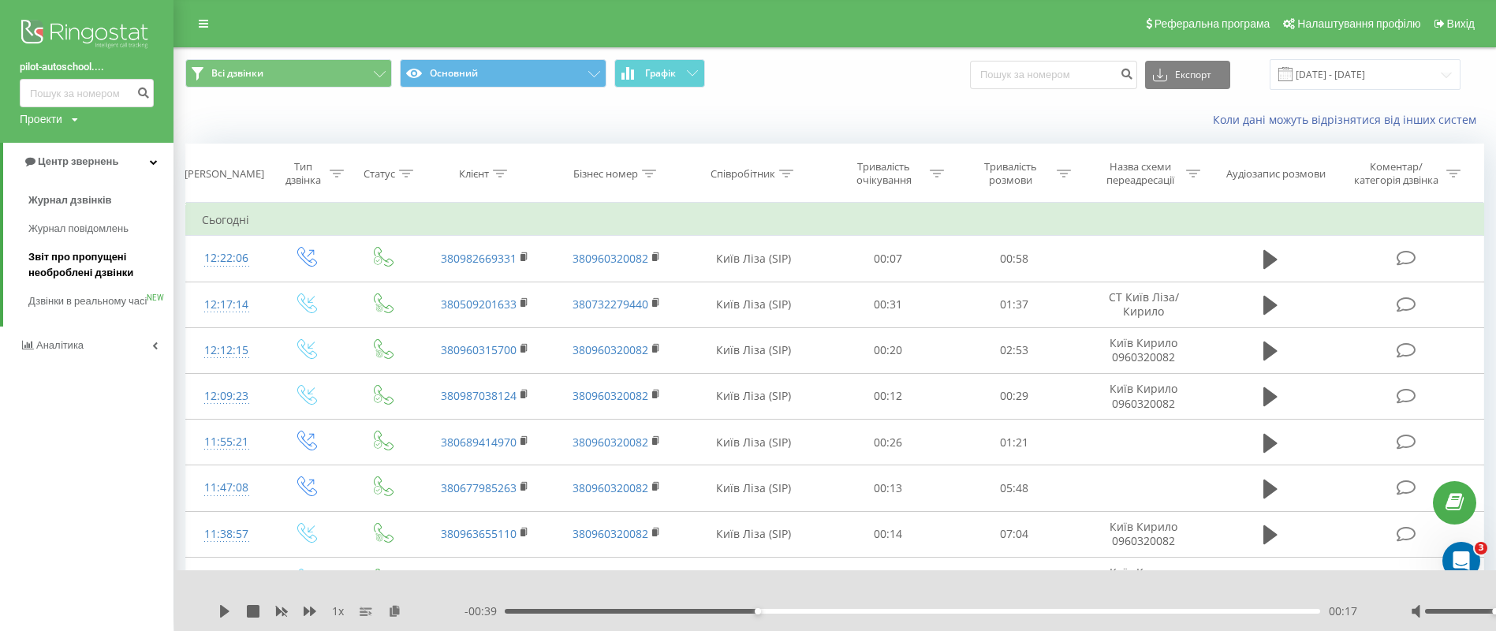
click at [88, 266] on span "Звіт про пропущені необроблені дзвінки" at bounding box center [96, 265] width 137 height 32
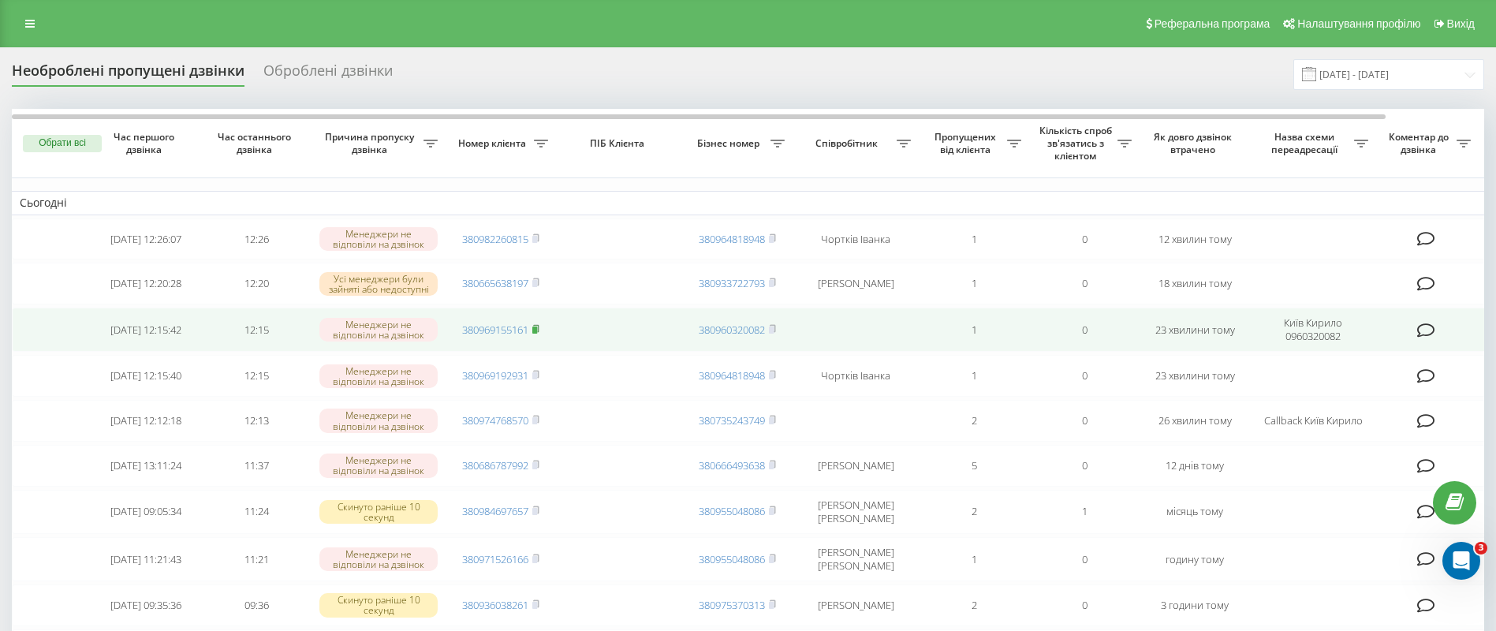
click at [536, 330] on icon at bounding box center [535, 328] width 7 height 9
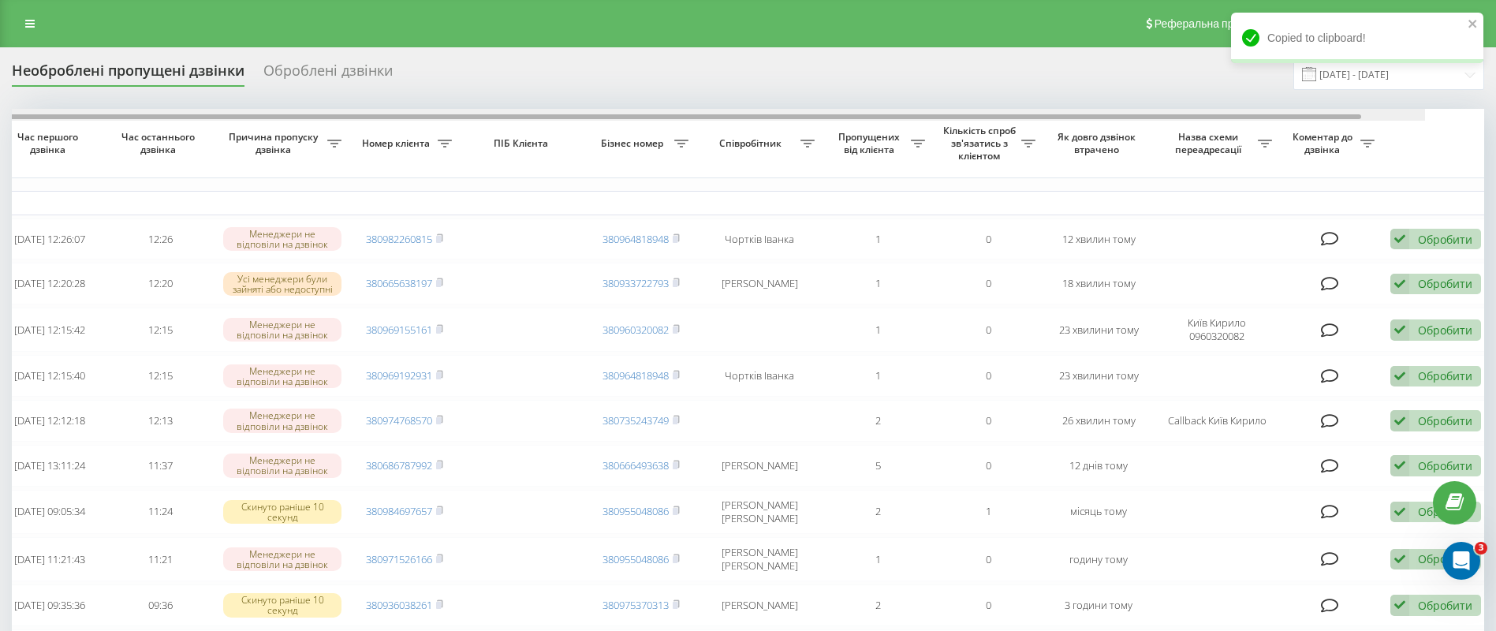
drag, startPoint x: 1112, startPoint y: 115, endPoint x: 1211, endPoint y: 118, distance: 99.4
click at [1211, 118] on div at bounding box center [673, 116] width 1373 height 5
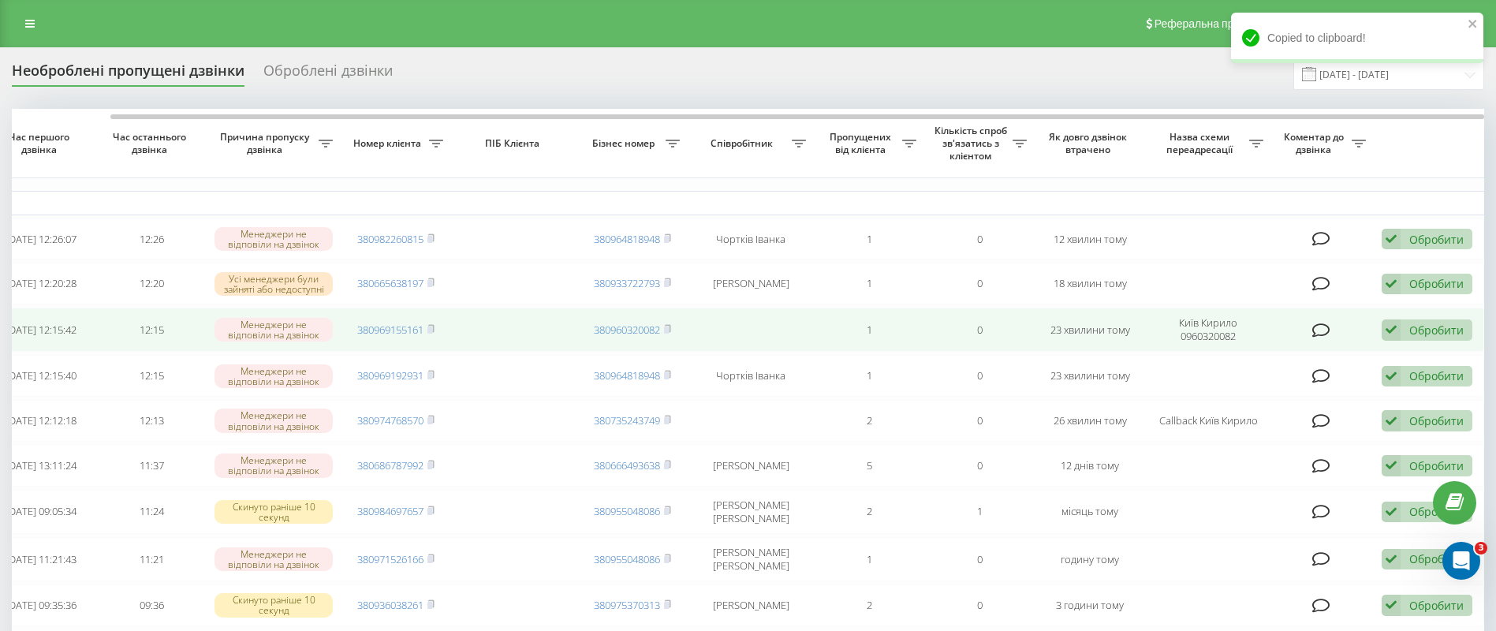
click at [1427, 335] on div "Обробити" at bounding box center [1436, 329] width 54 height 15
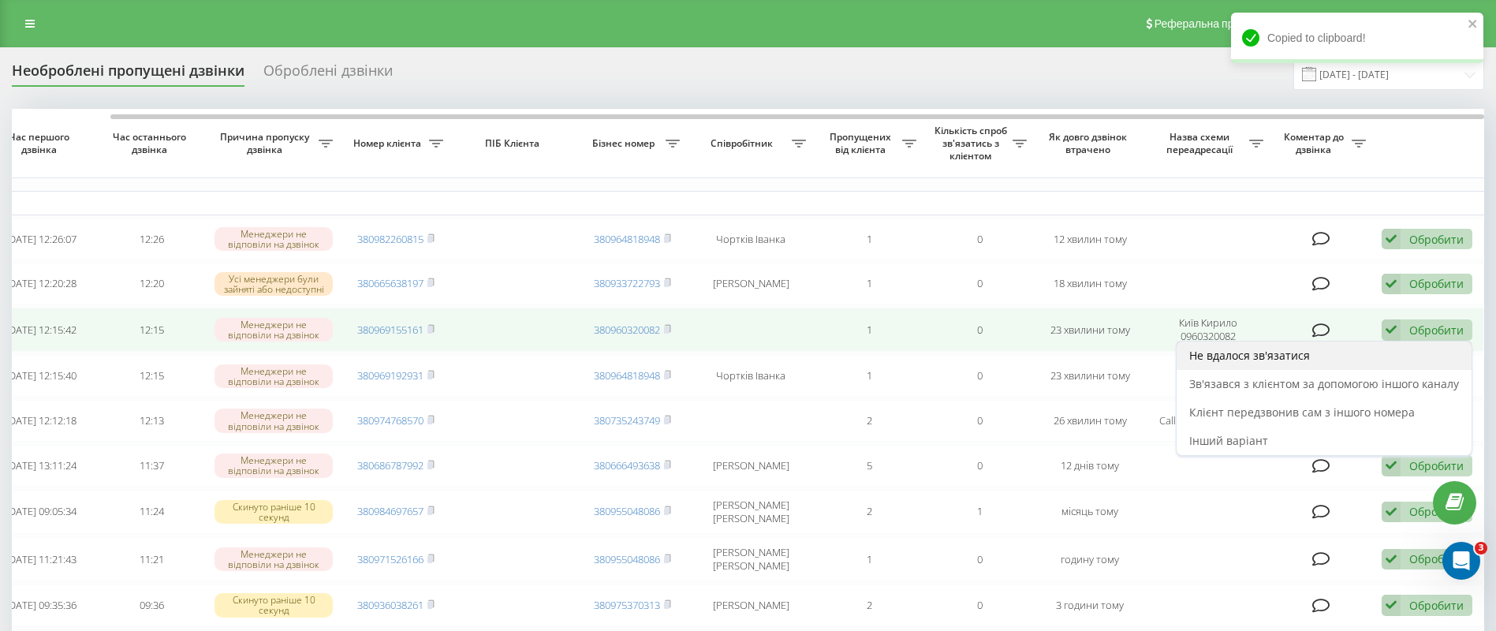
click at [1323, 356] on div "Не вдалося зв'язатися" at bounding box center [1323, 355] width 295 height 28
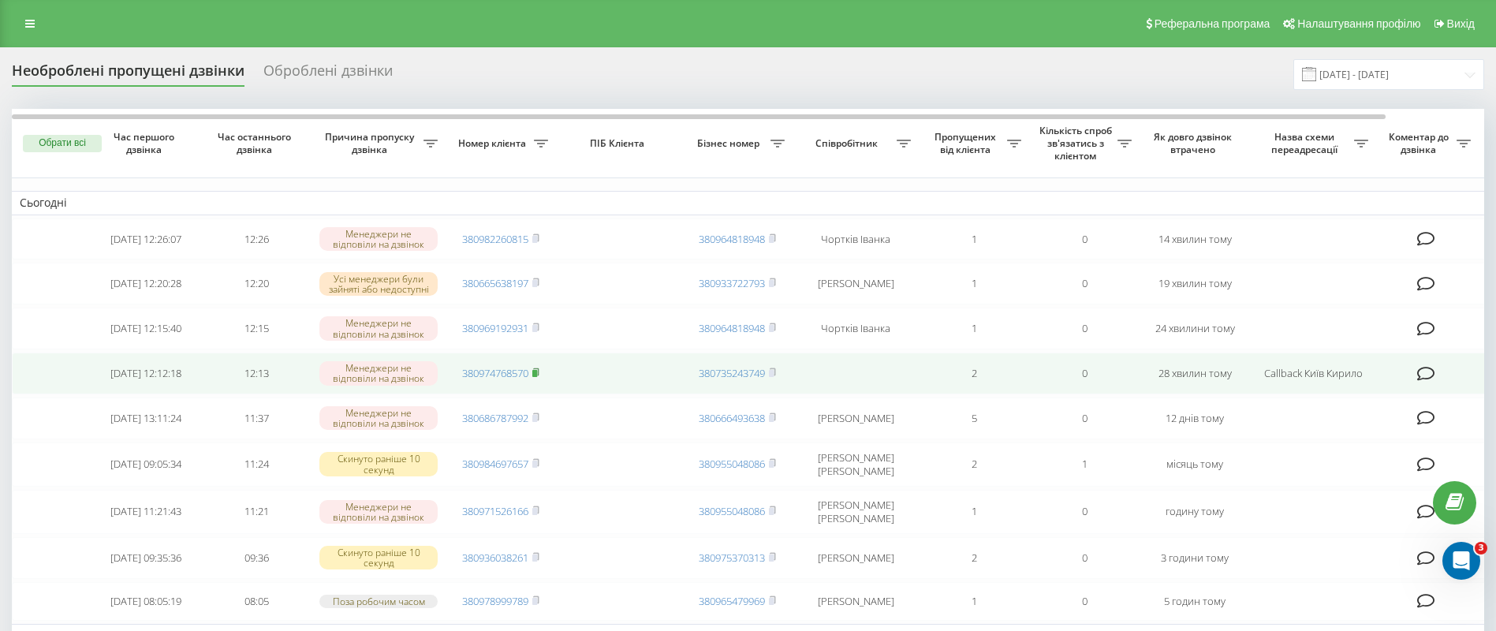
click at [535, 375] on icon at bounding box center [536, 371] width 6 height 7
